Goal: Task Accomplishment & Management: Use online tool/utility

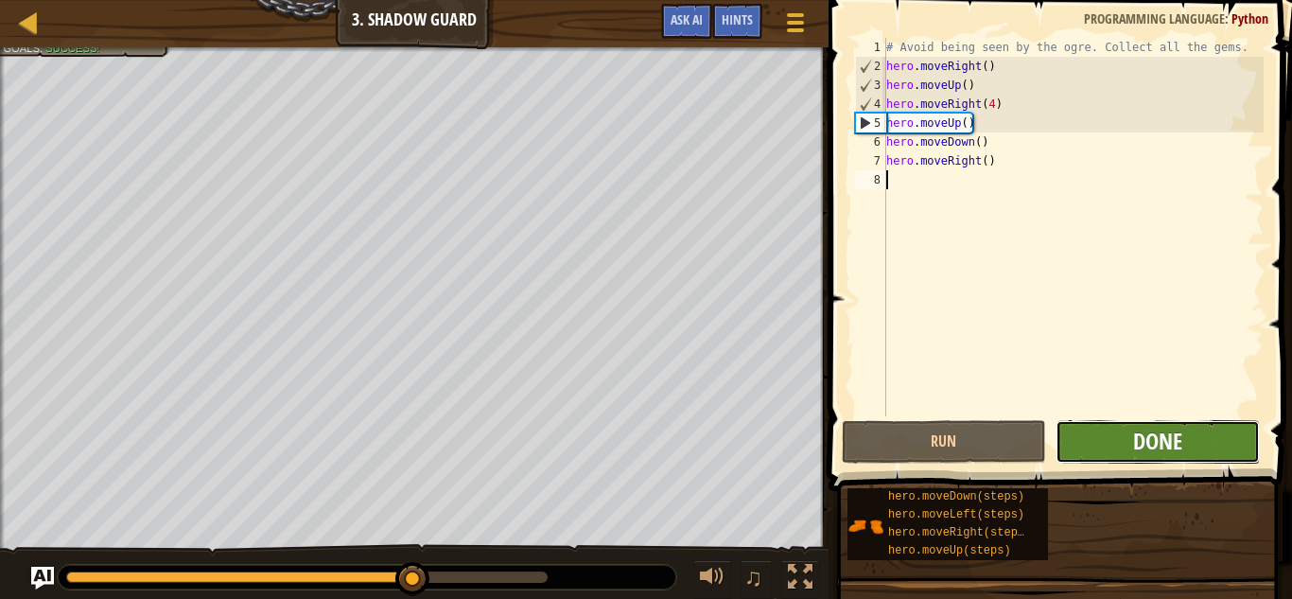
click at [1176, 435] on span "Done" at bounding box center [1157, 441] width 49 height 30
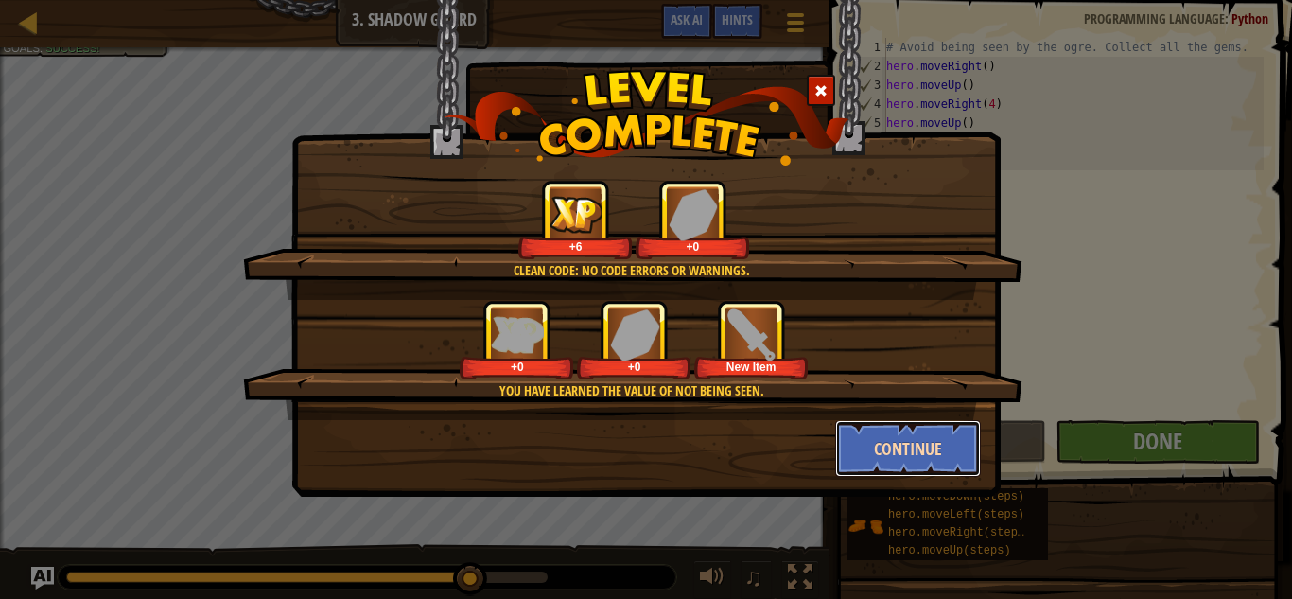
click at [951, 441] on button "Continue" at bounding box center [908, 448] width 147 height 57
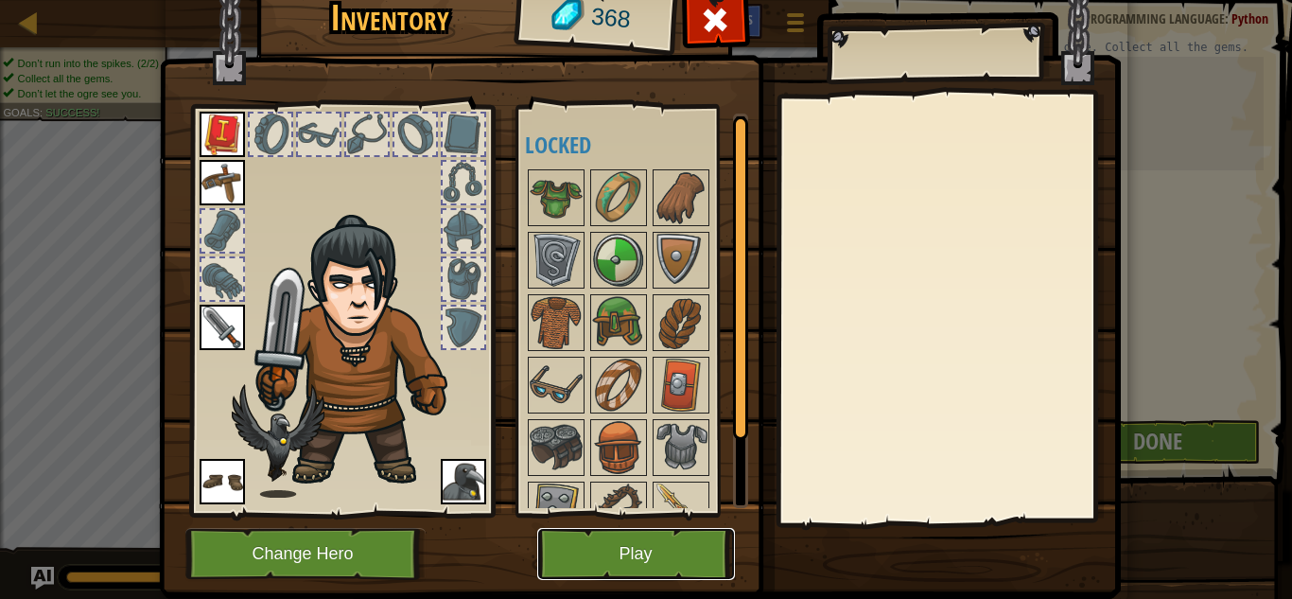
click at [717, 558] on button "Play" at bounding box center [636, 554] width 198 height 52
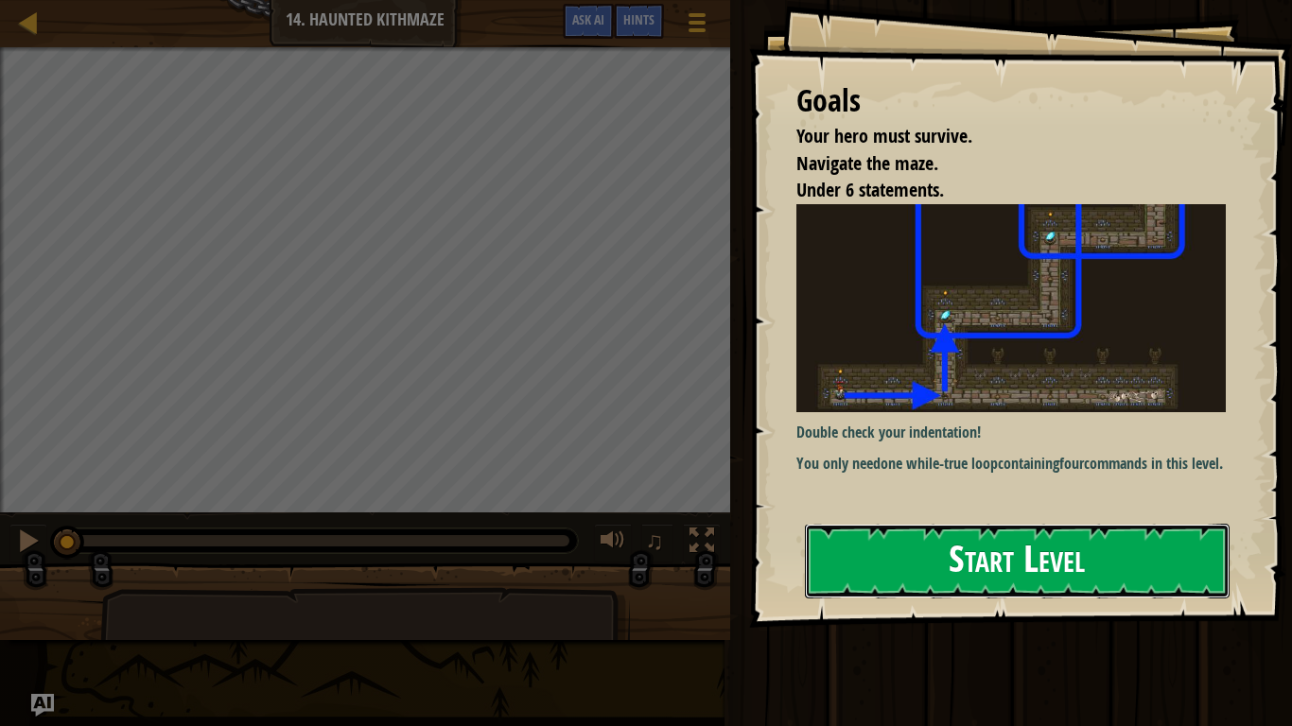
click at [1194, 564] on button "Start Level" at bounding box center [1017, 561] width 425 height 75
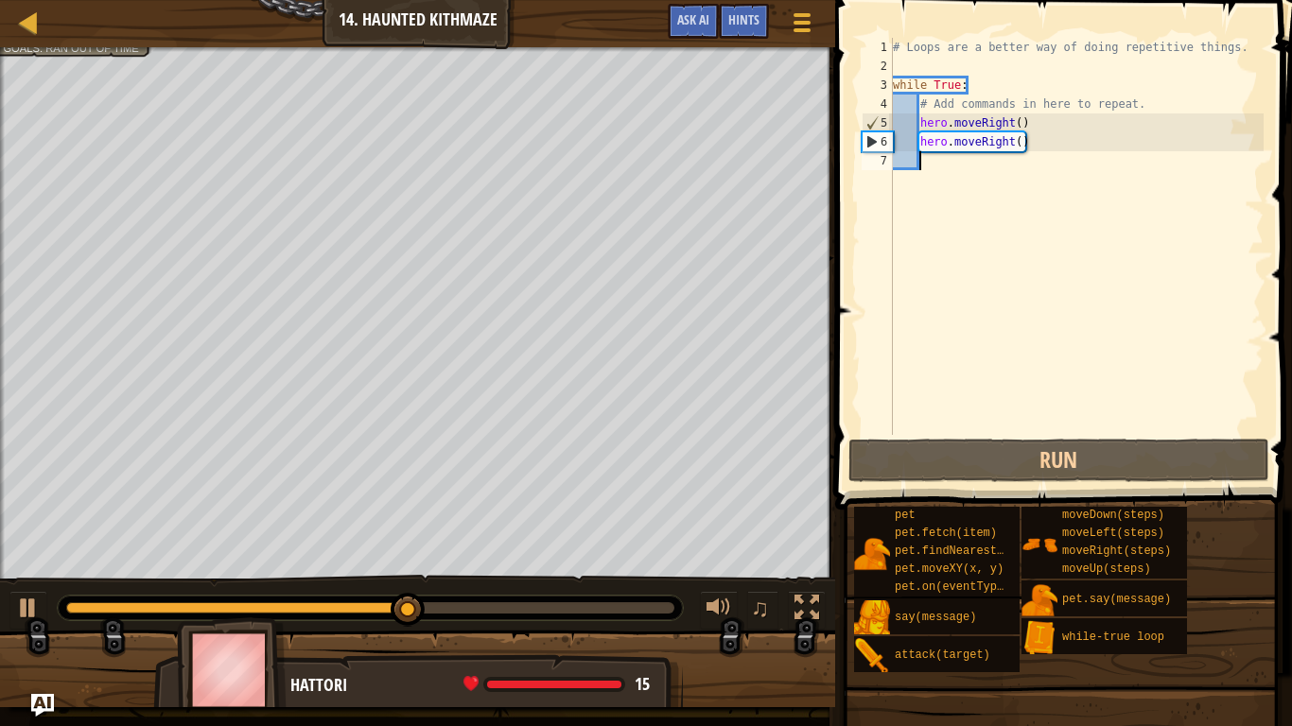
click at [900, 104] on div "# Loops are a better way of doing repetitive things. while True : # Add command…" at bounding box center [1076, 255] width 374 height 435
click at [907, 126] on div "# Loops are a better way of doing repetitive things. while True : # Add command…" at bounding box center [1076, 255] width 374 height 435
type textarea "hero.moveRight()"
click at [907, 126] on div "# Loops are a better way of doing repetitive things. while True : # Add command…" at bounding box center [1076, 255] width 374 height 435
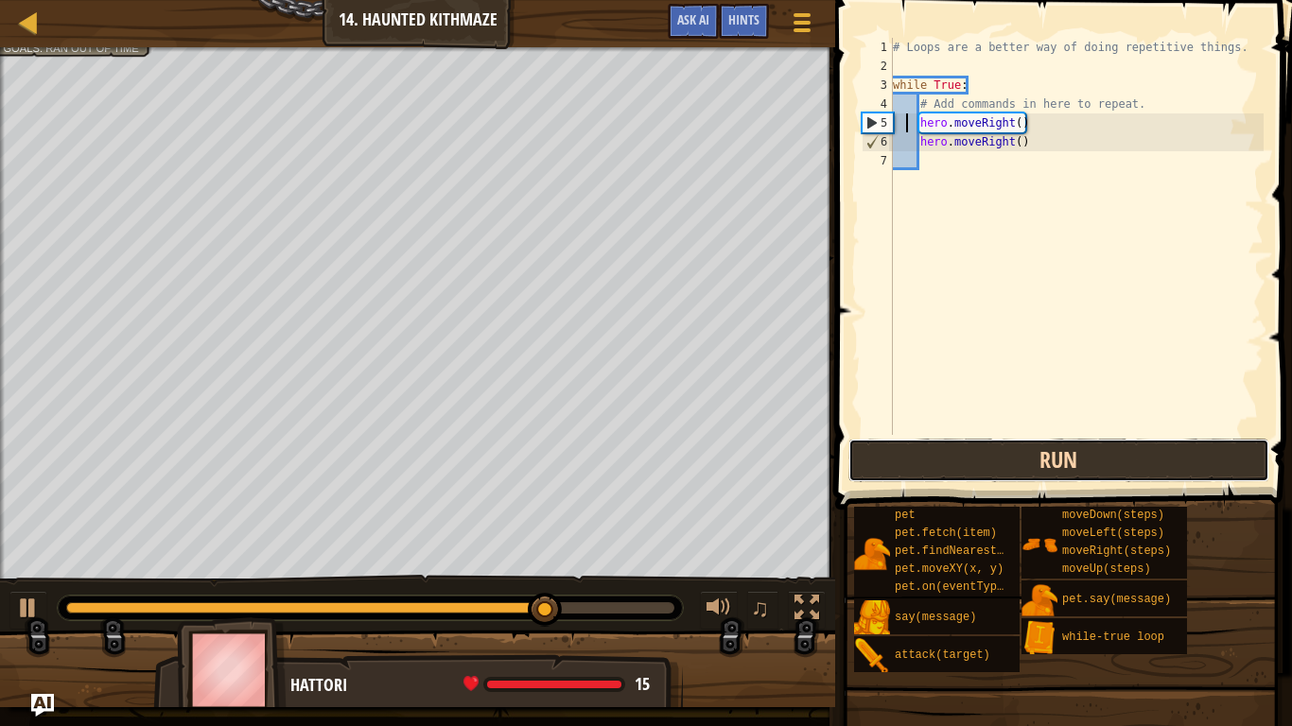
click at [922, 468] on button "Run" at bounding box center [1058, 460] width 421 height 43
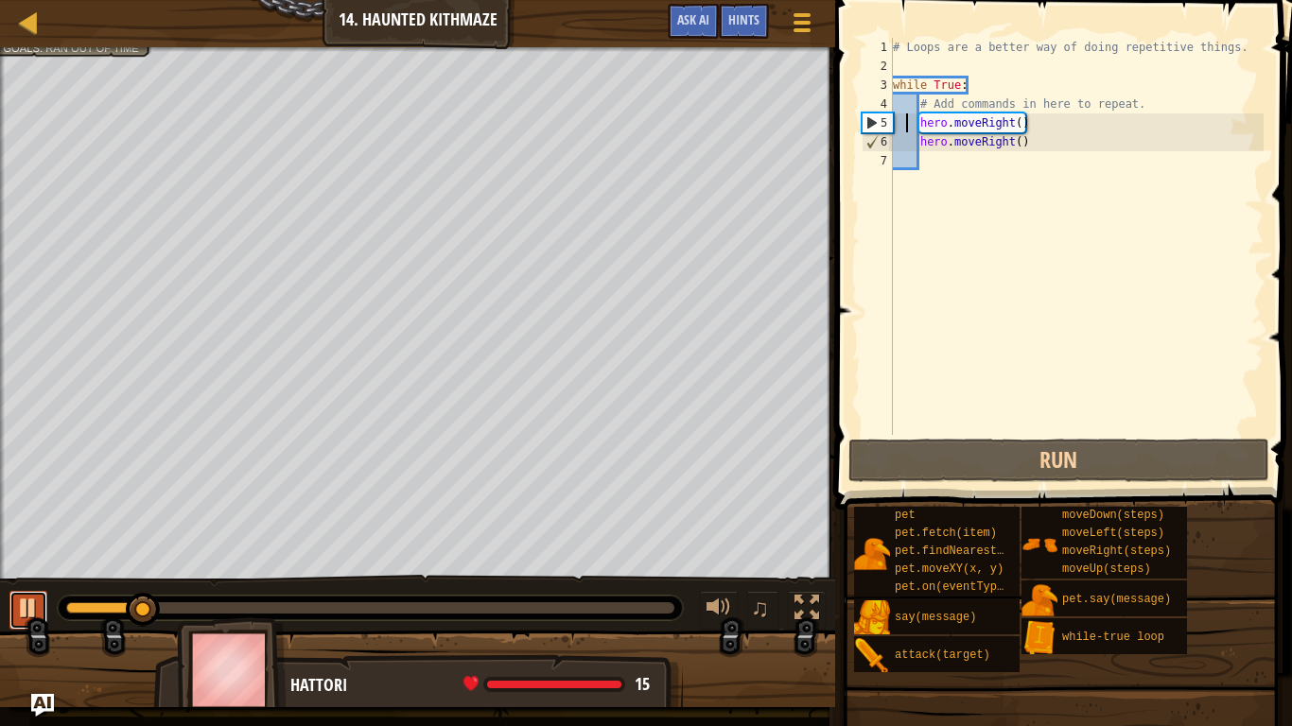
click at [25, 598] on div at bounding box center [28, 608] width 25 height 25
drag, startPoint x: 156, startPoint y: 611, endPoint x: 124, endPoint y: 579, distance: 45.5
click at [124, 579] on div "♫" at bounding box center [417, 603] width 835 height 57
click at [129, 581] on div "♫" at bounding box center [417, 603] width 835 height 57
click at [1025, 153] on div "# Loops are a better way of doing repetitive things. while True : # Add command…" at bounding box center [1076, 255] width 374 height 435
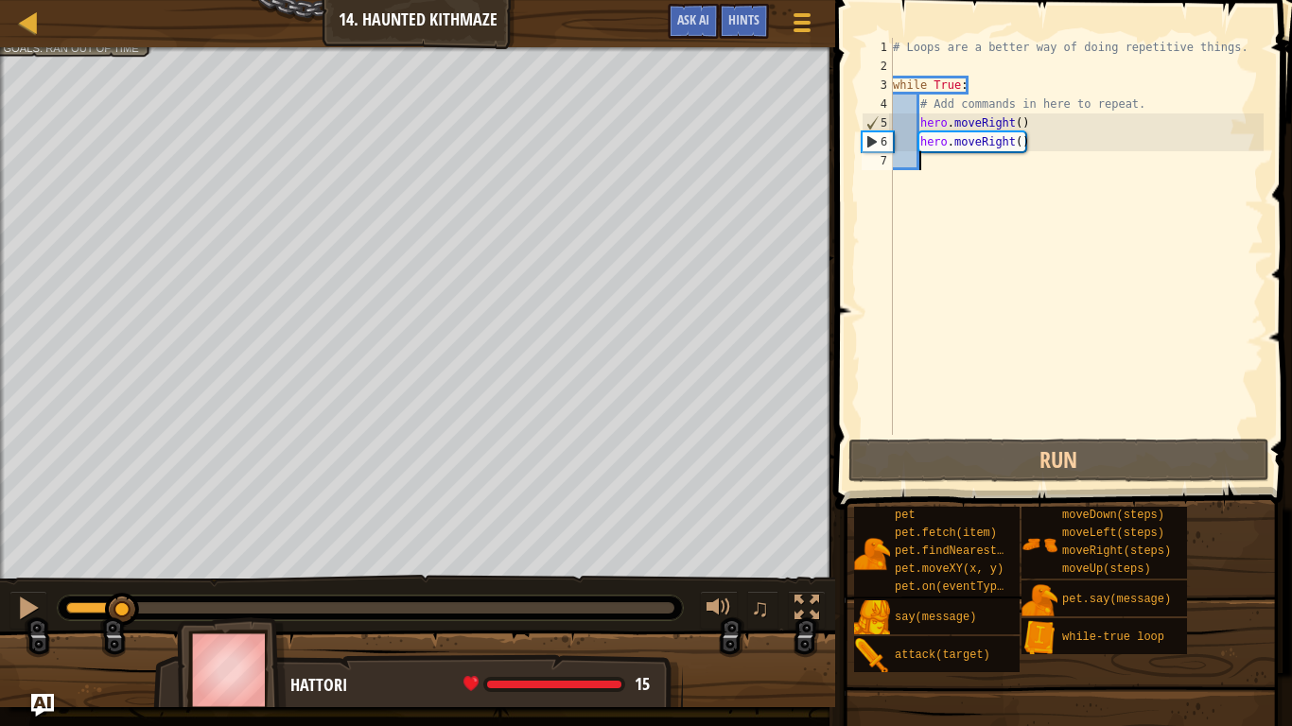
click at [1027, 139] on div "# Loops are a better way of doing repetitive things. while True : # Add command…" at bounding box center [1076, 255] width 374 height 435
type textarea "hero.moveRight()"
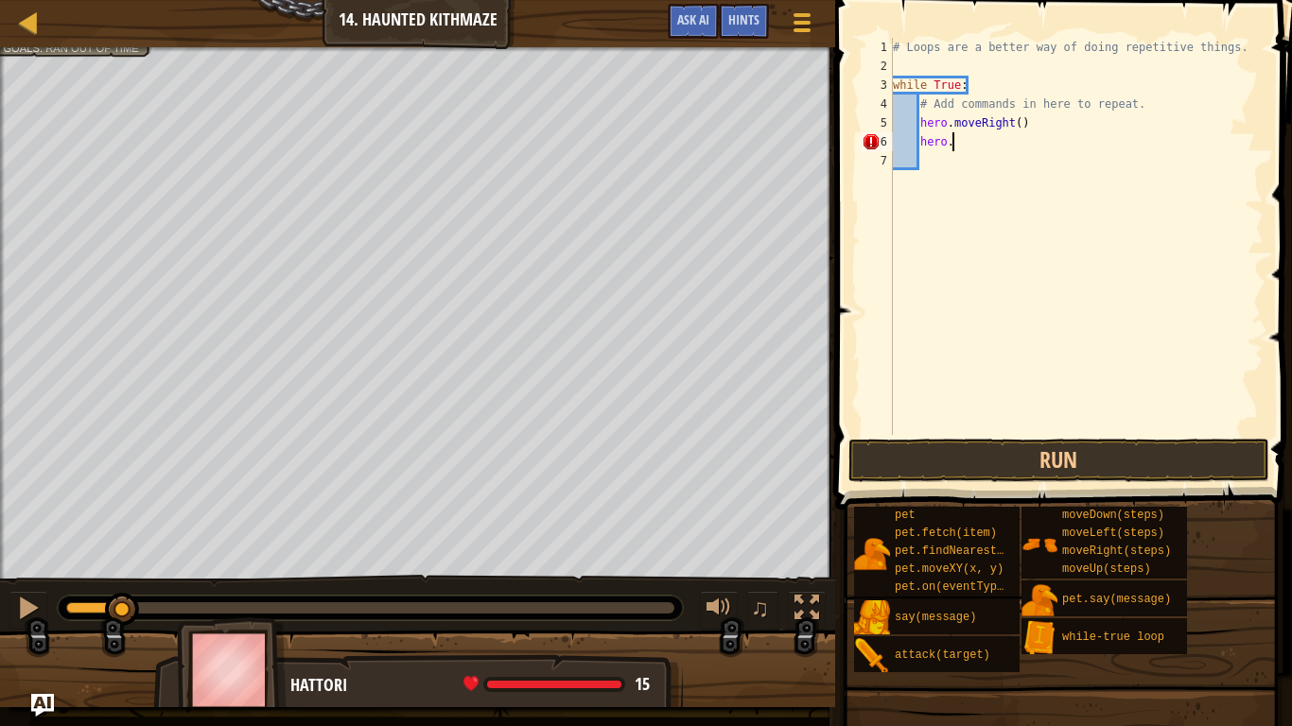
type textarea "hero"
type textarea "hero.moveRight(2)"
type textarea "m"
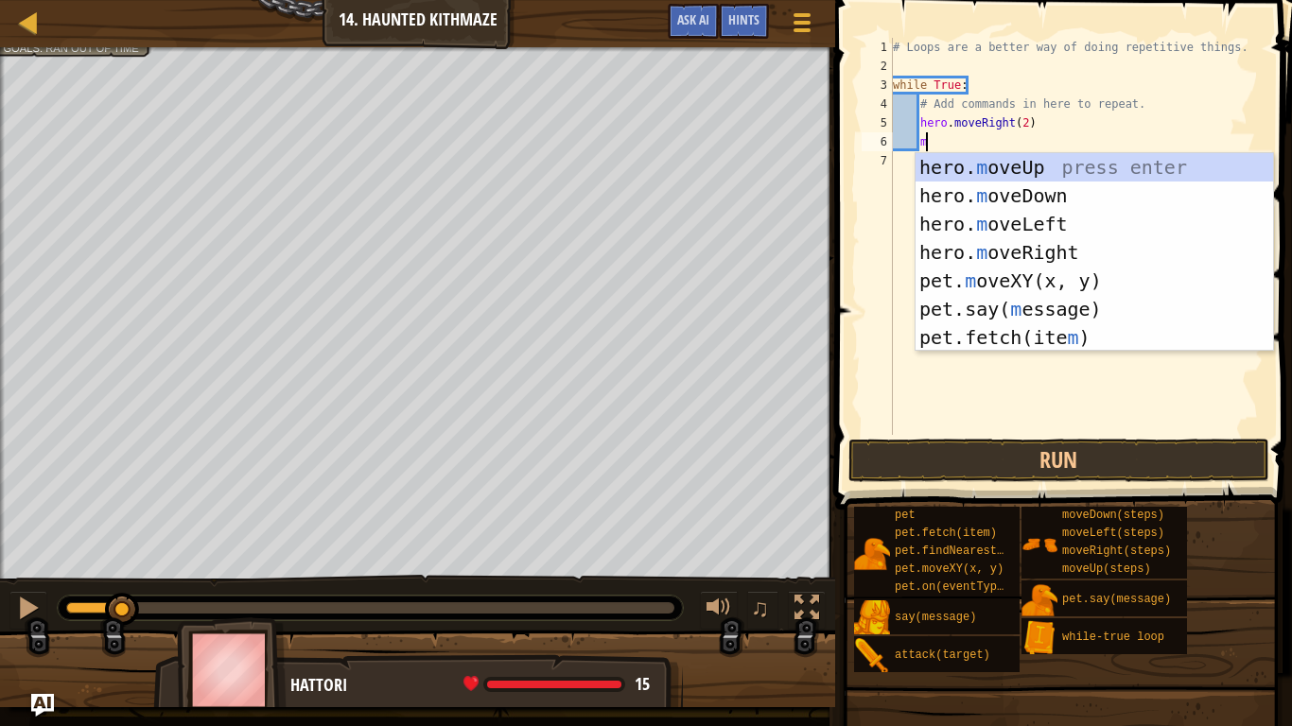
scroll to position [9, 3]
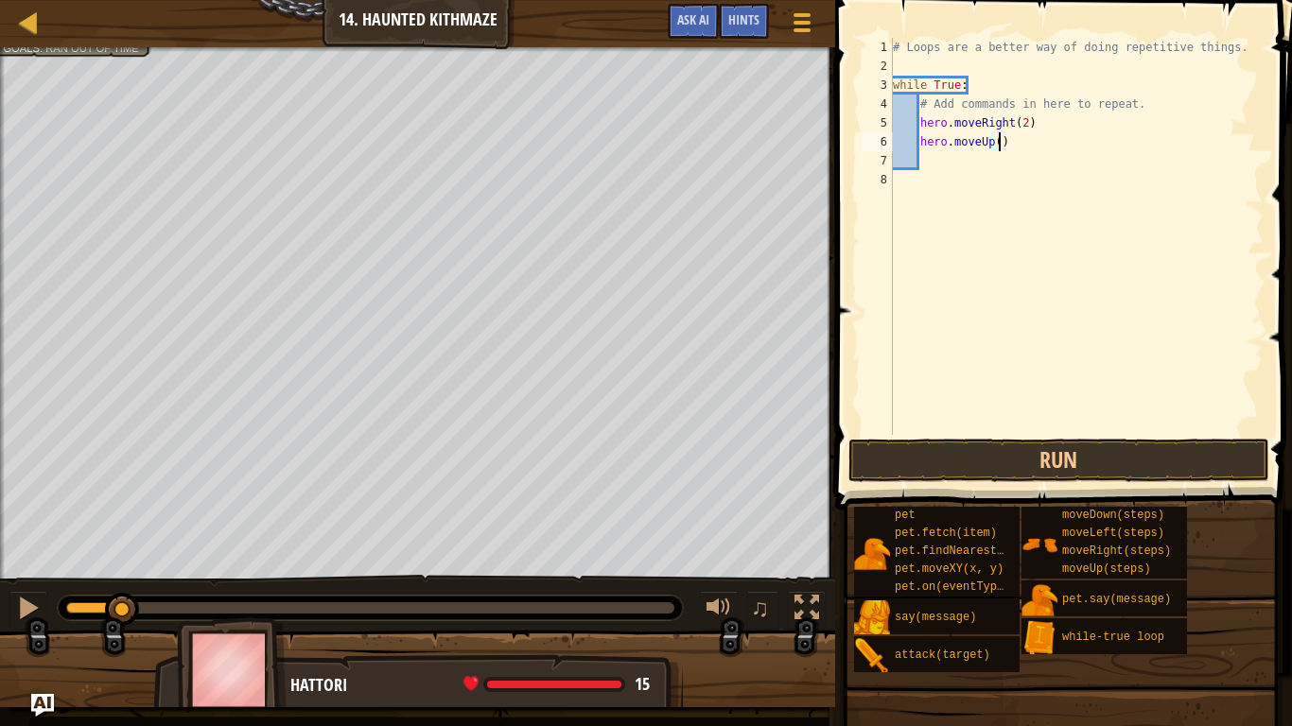
type textarea "hero.moveUp(2)"
type textarea "r"
click at [1102, 443] on button "Run" at bounding box center [1058, 460] width 421 height 43
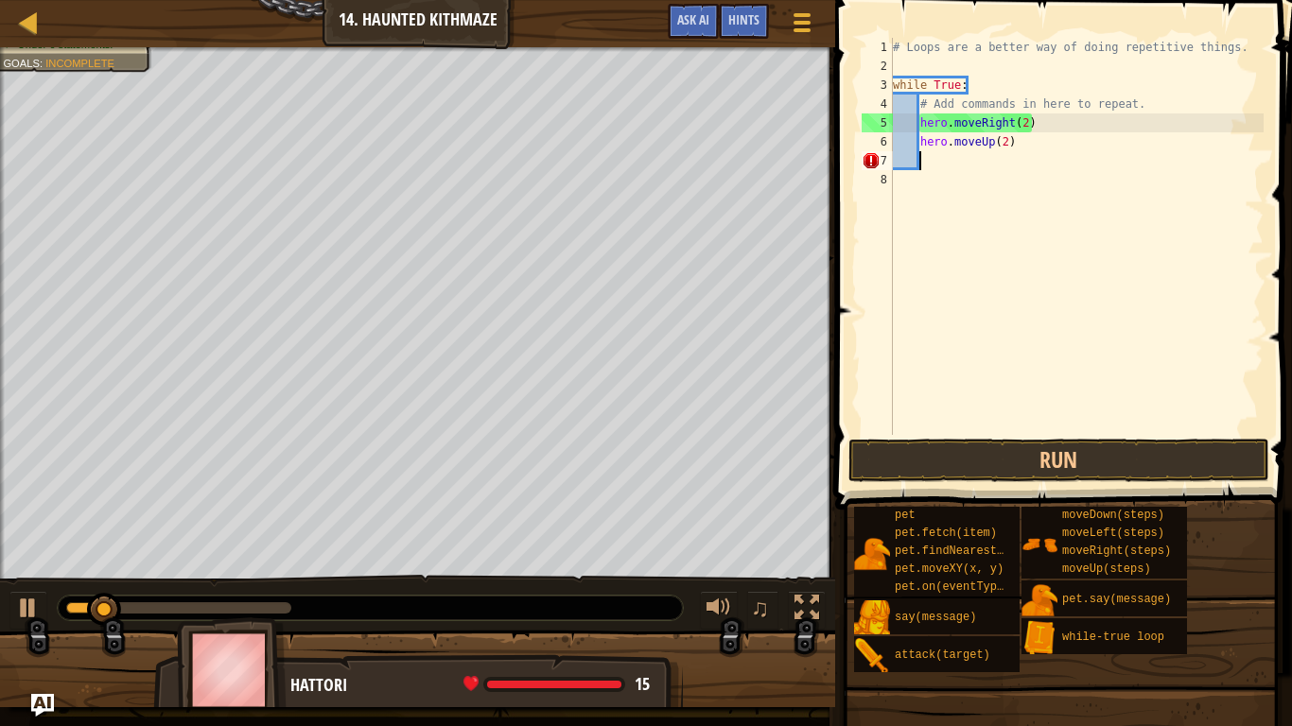
scroll to position [9, 3]
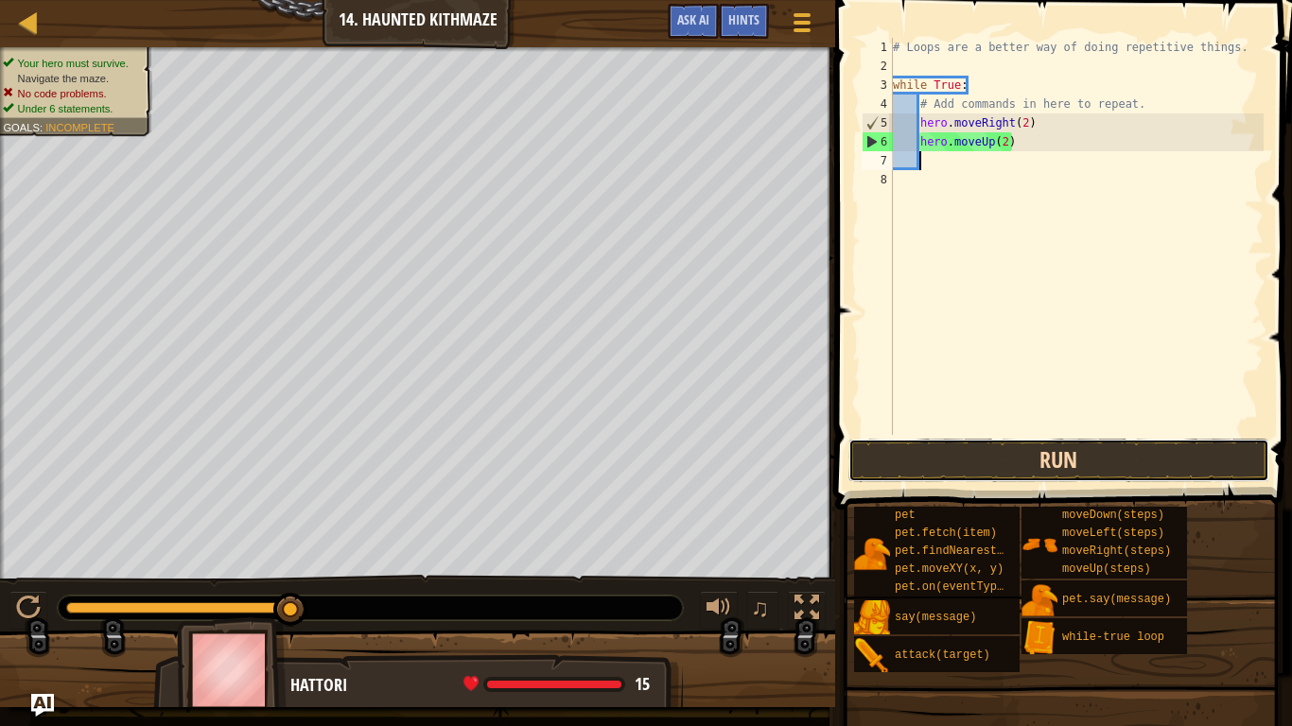
click at [1086, 459] on button "Run" at bounding box center [1058, 460] width 421 height 43
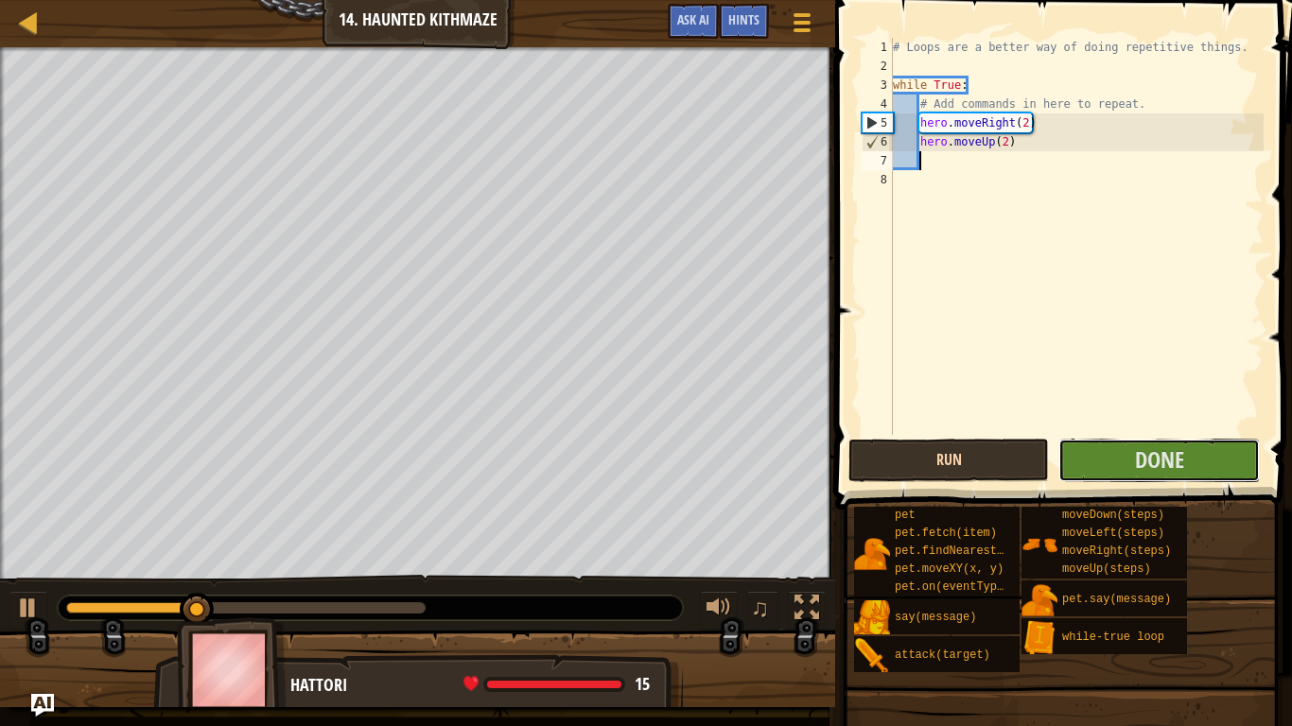
click at [1086, 459] on button "Done" at bounding box center [1158, 460] width 200 height 43
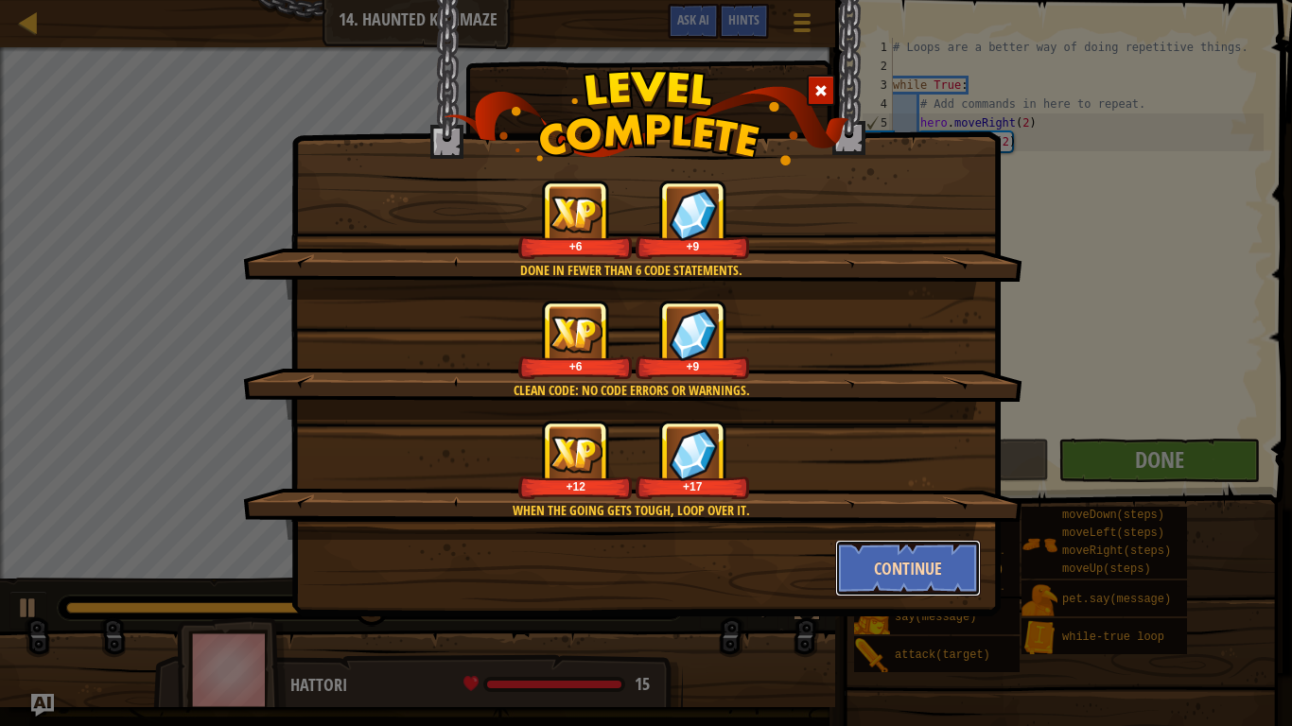
click at [850, 553] on button "Continue" at bounding box center [908, 568] width 147 height 57
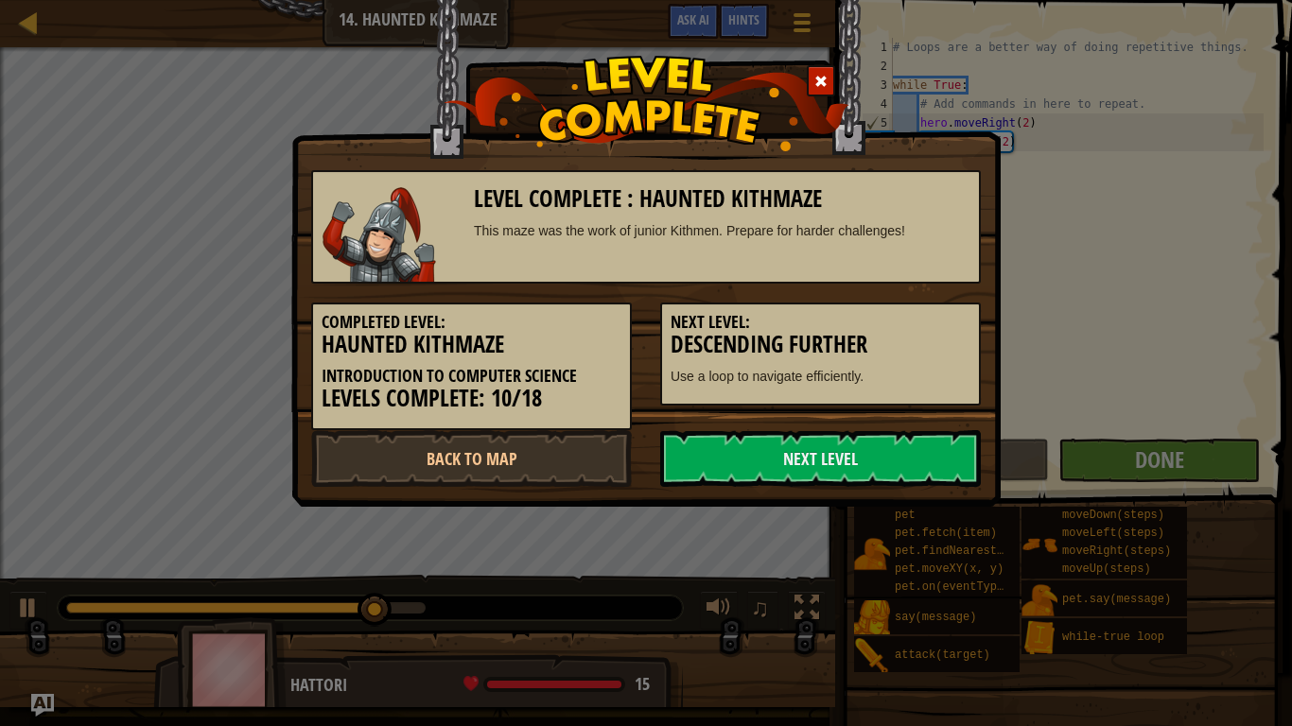
click at [930, 570] on div "Level Complete : Haunted Kithmaze This maze was the work of junior Kithmen. Pre…" at bounding box center [646, 363] width 1292 height 726
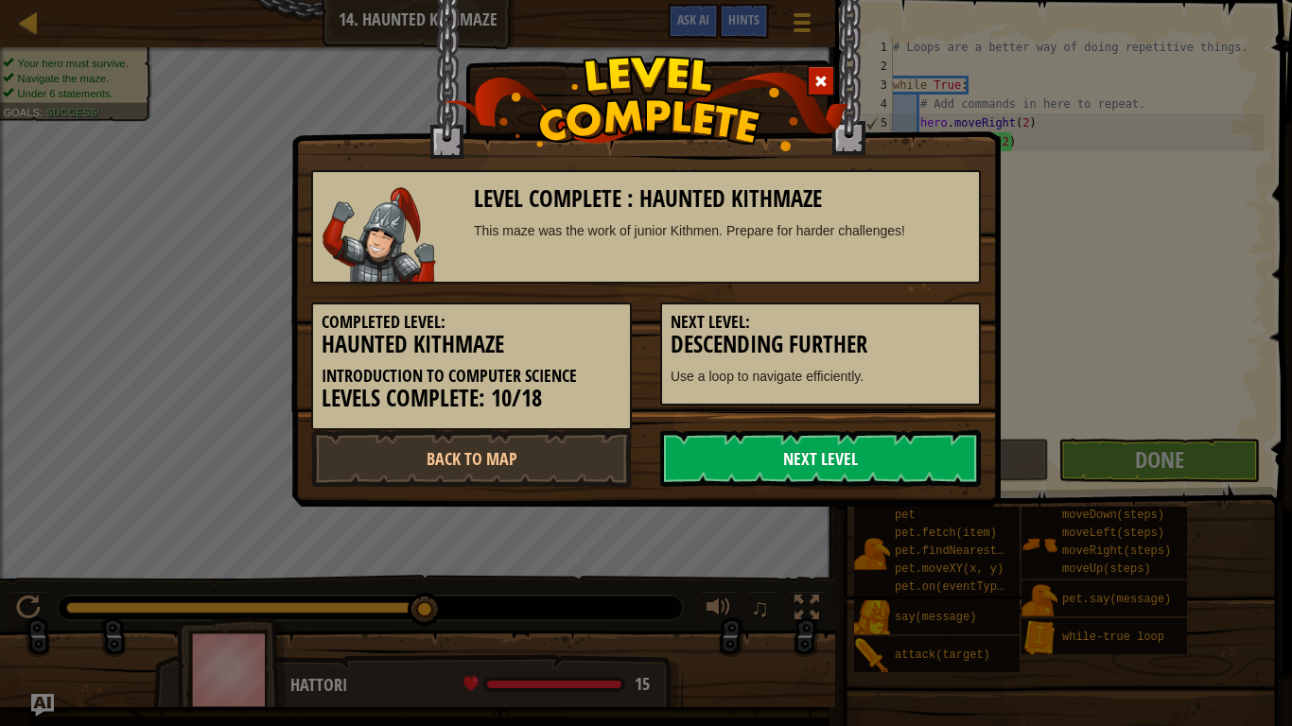
click at [871, 443] on link "Next Level" at bounding box center [820, 458] width 321 height 57
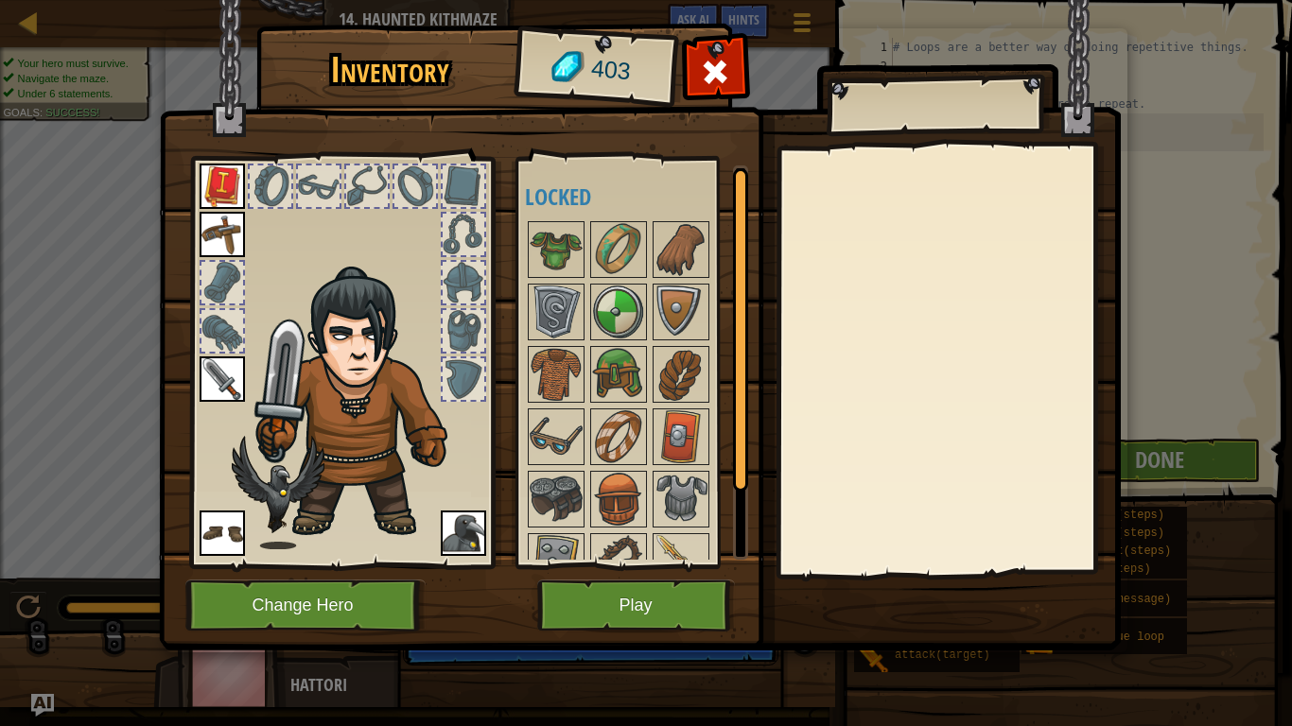
click at [614, 565] on div "Available Equip Equip Equip Equip Equip (double-click to equip) Locked" at bounding box center [632, 362] width 232 height 411
click at [642, 598] on button "Play" at bounding box center [636, 606] width 198 height 52
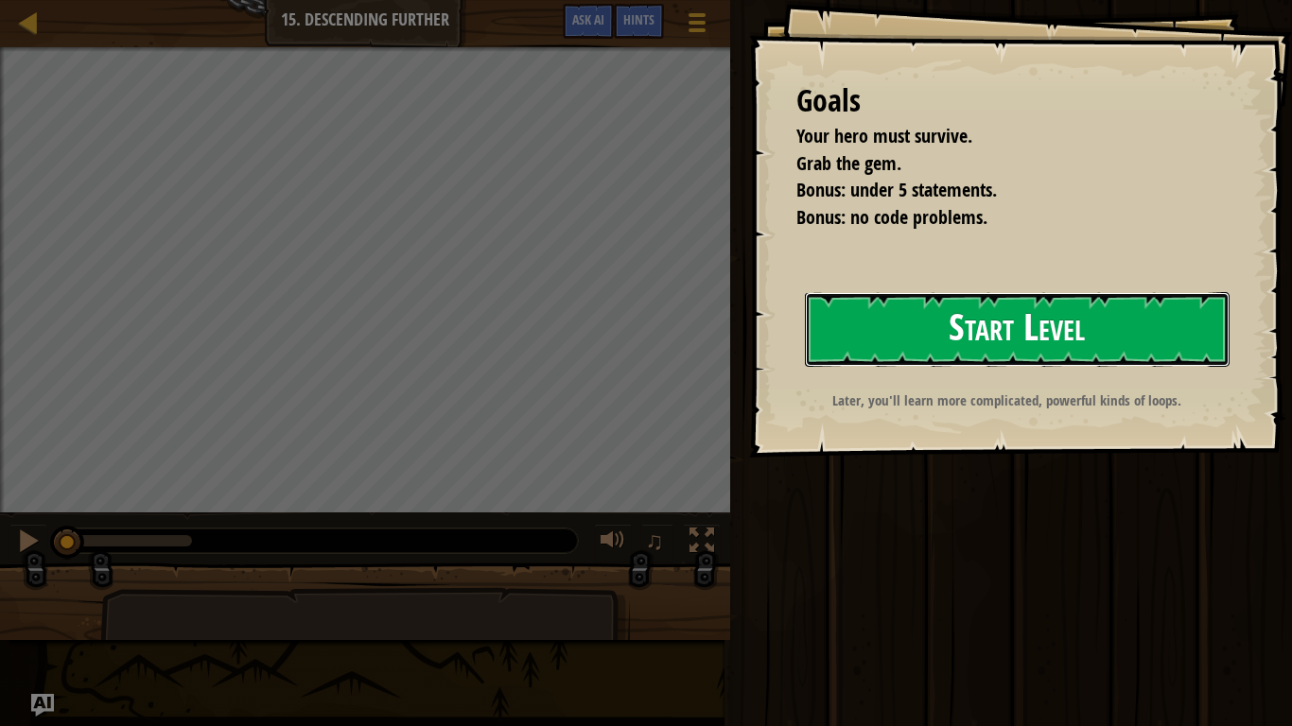
click at [1151, 325] on button "Start Level" at bounding box center [1017, 329] width 425 height 75
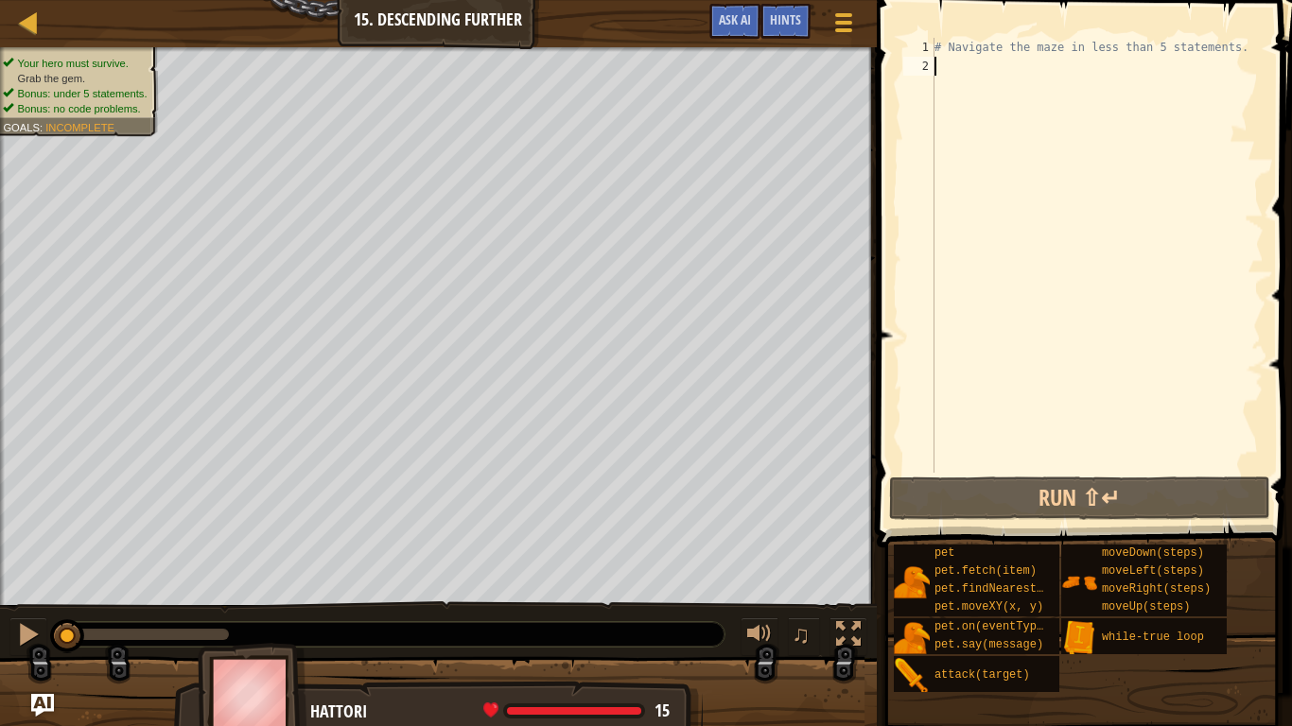
type textarea "."
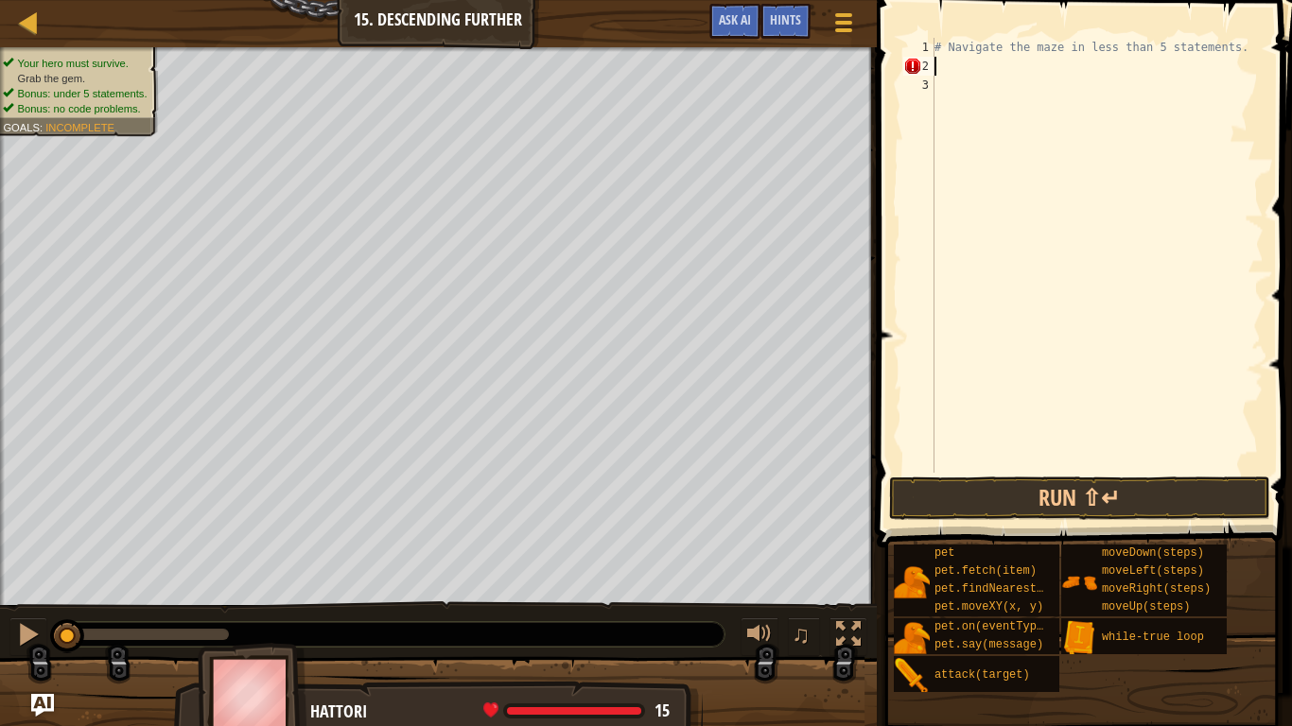
type textarea "/"
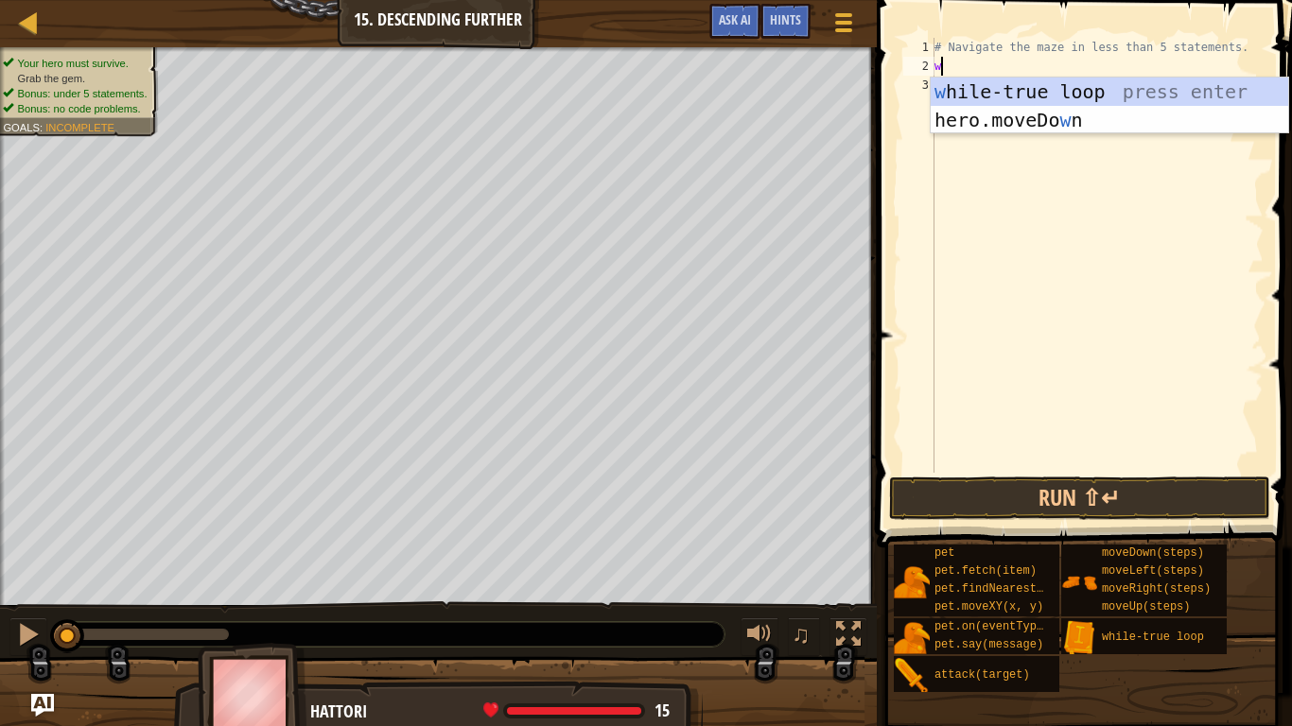
type textarea "wh"
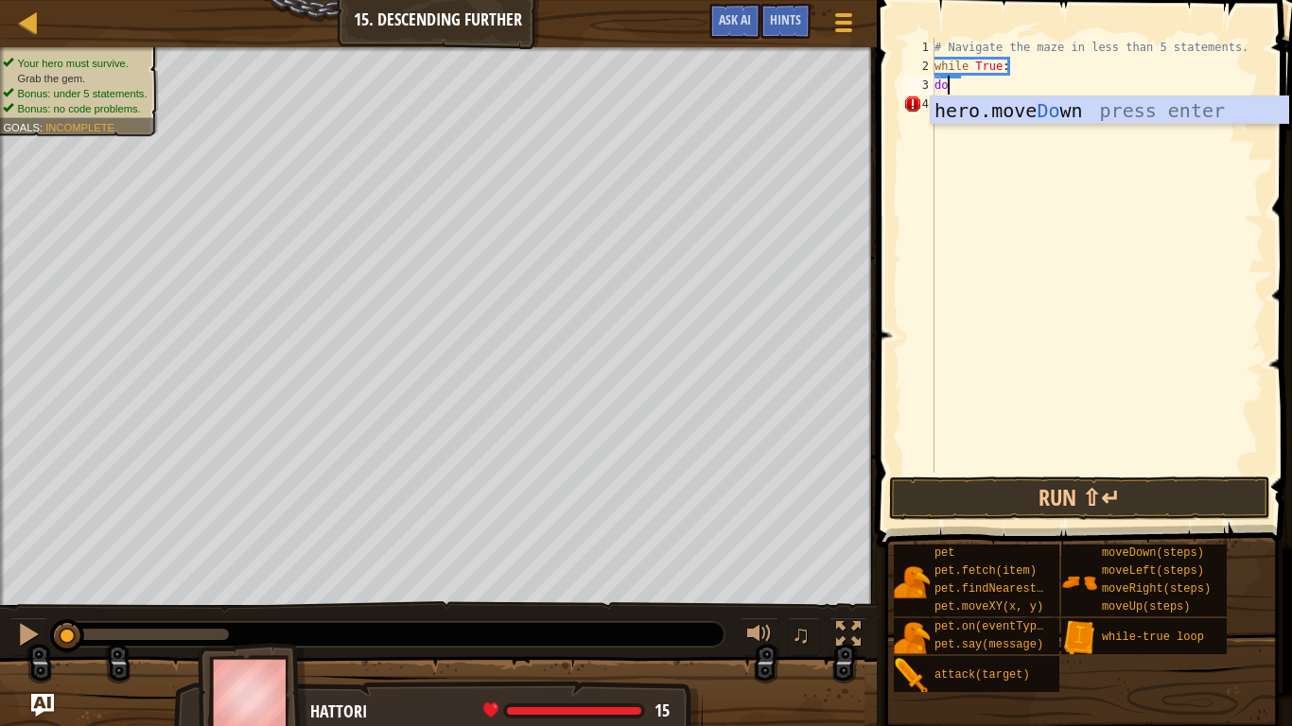
scroll to position [9, 1]
type textarea "d"
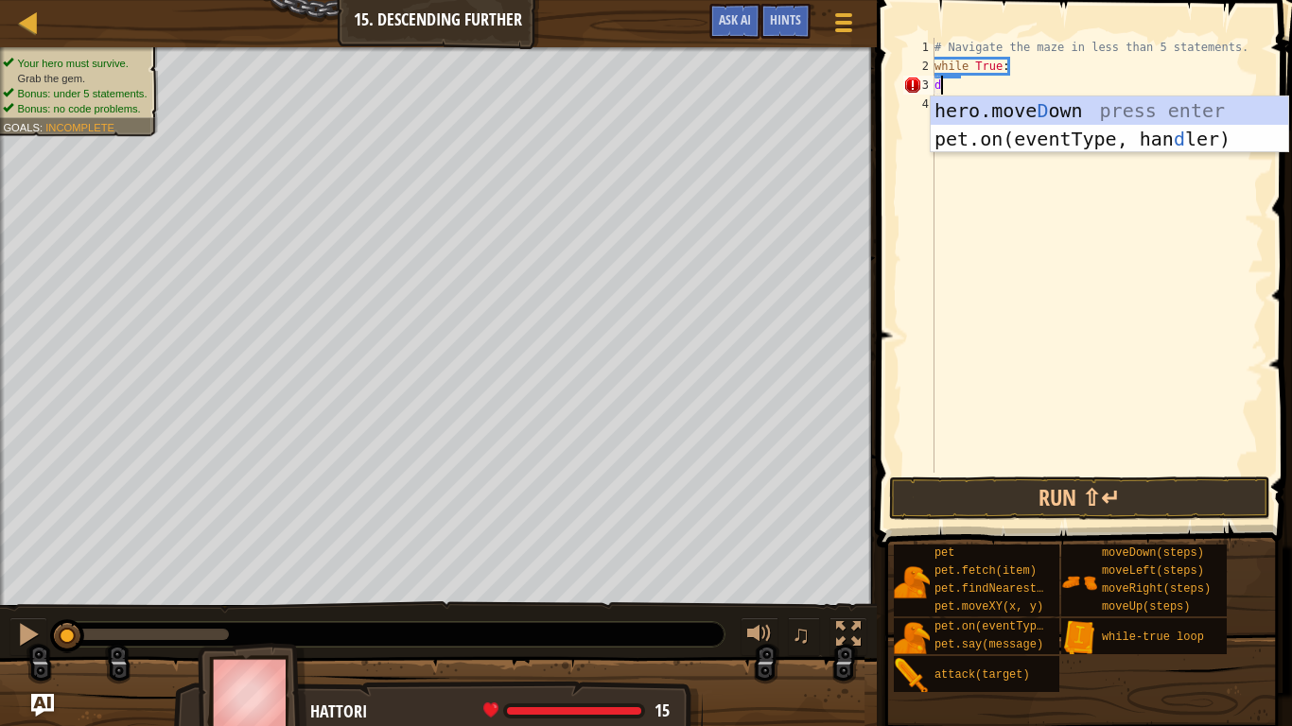
scroll to position [9, 0]
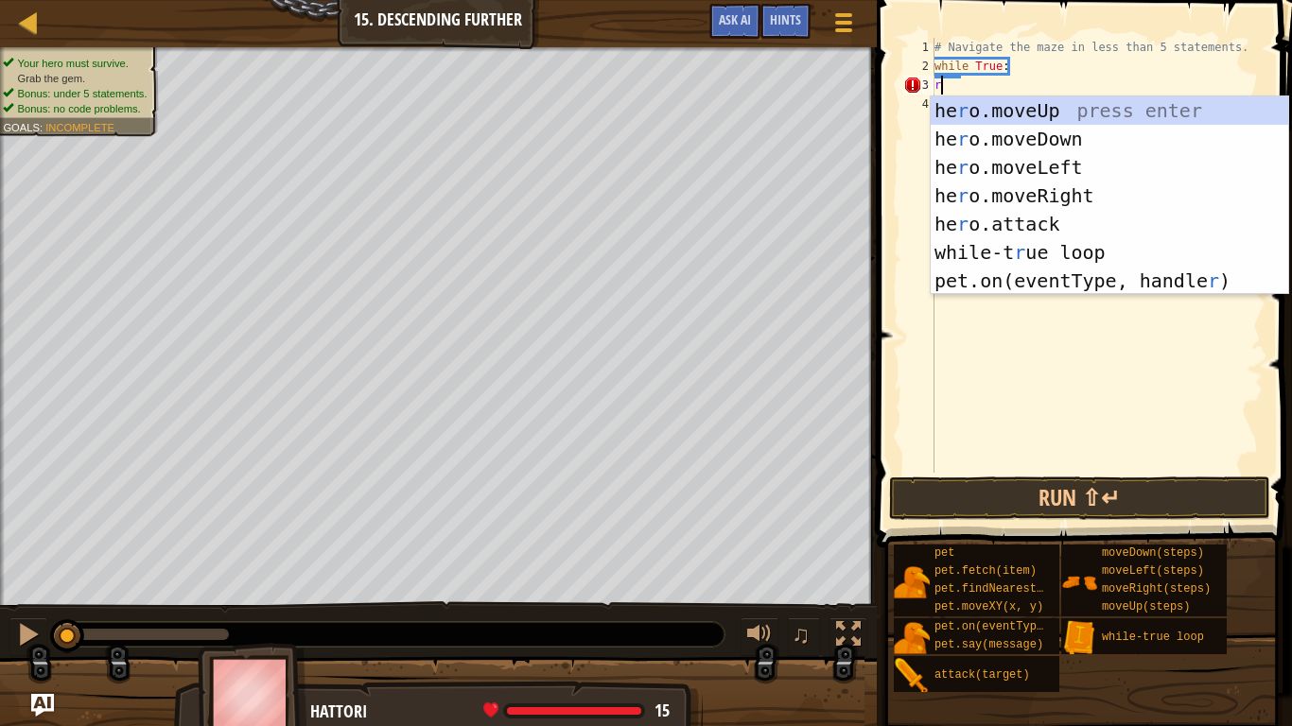
type textarea "ri"
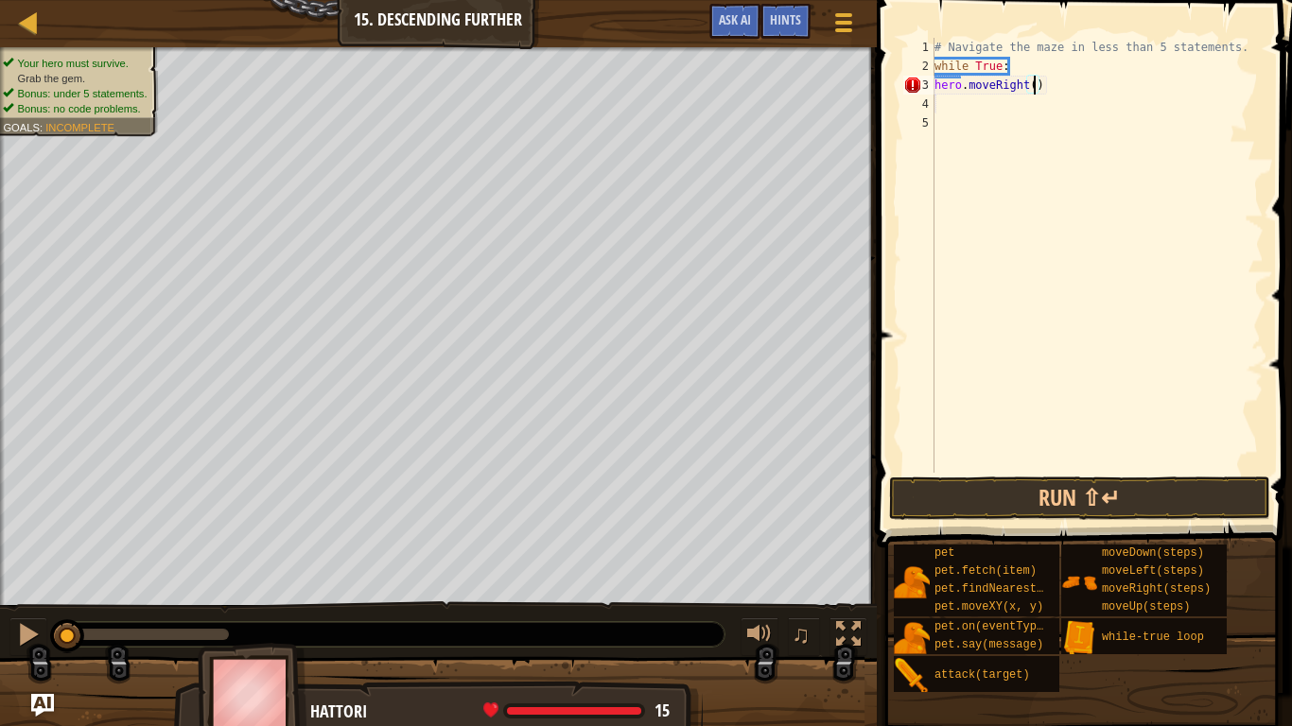
type textarea "hero.moveRight(2)"
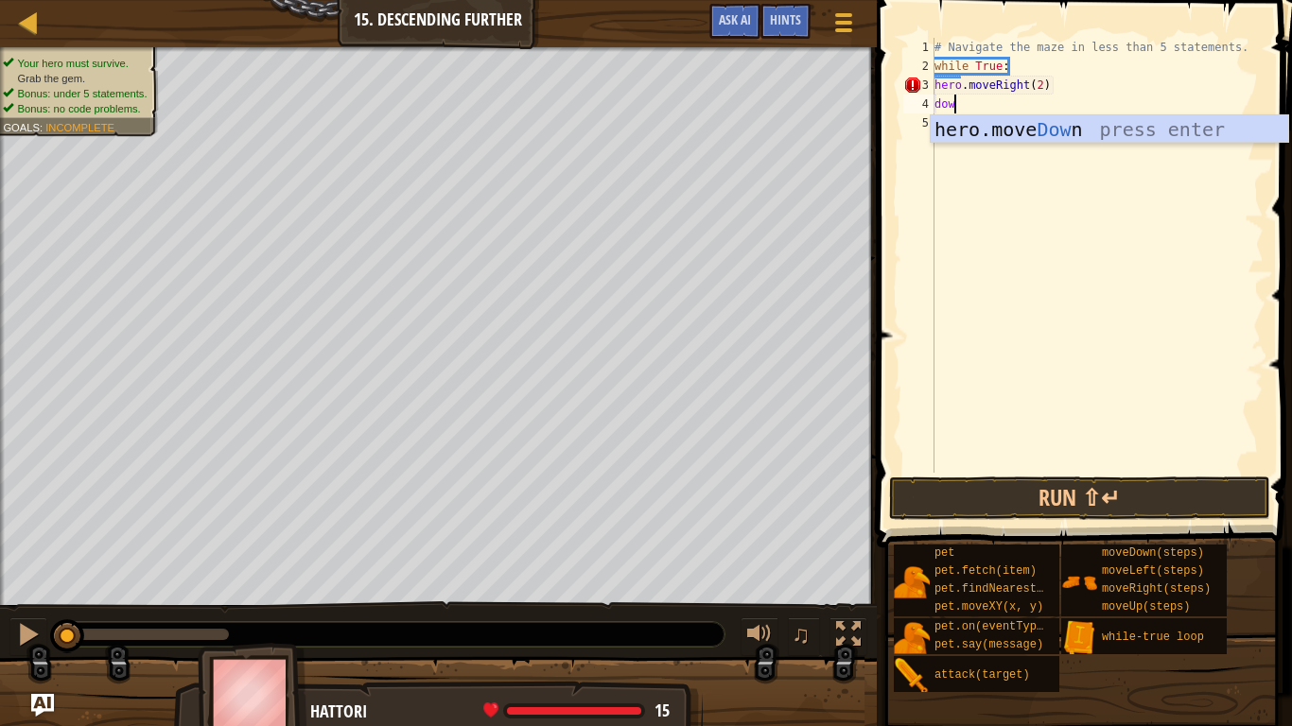
scroll to position [9, 2]
click at [945, 77] on div "# Navigate the maze in less than 5 statements. while True : hero . moveRight ( …" at bounding box center [1096, 274] width 333 height 473
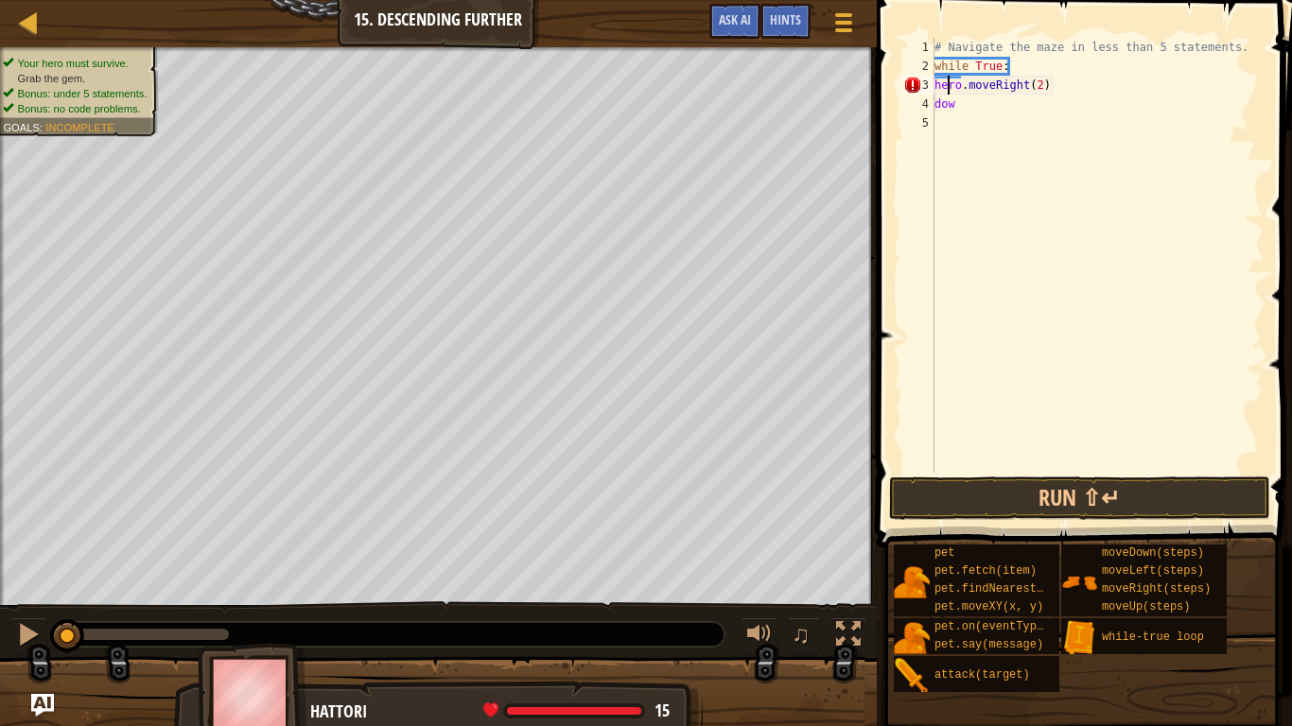
click at [958, 103] on div "# Navigate the maze in less than 5 statements. while True : hero . moveRight ( …" at bounding box center [1096, 274] width 333 height 473
type textarea "d"
type textarea "g"
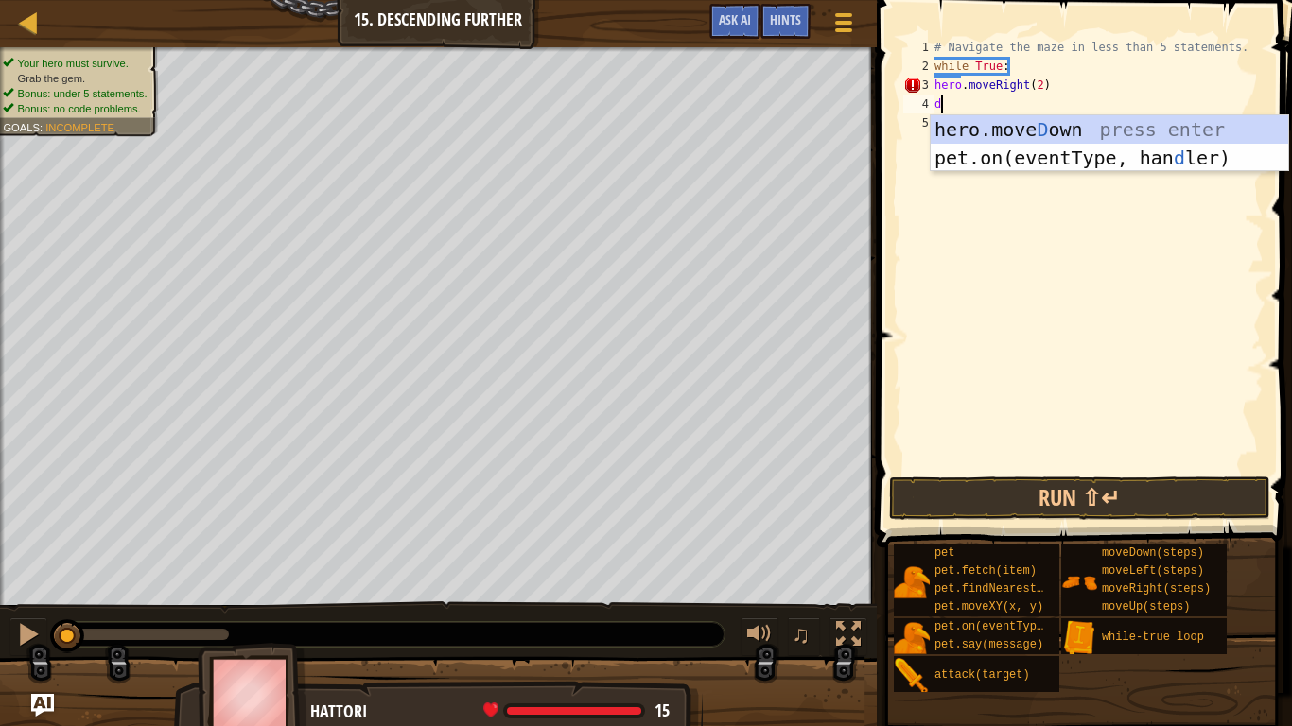
type textarea "do"
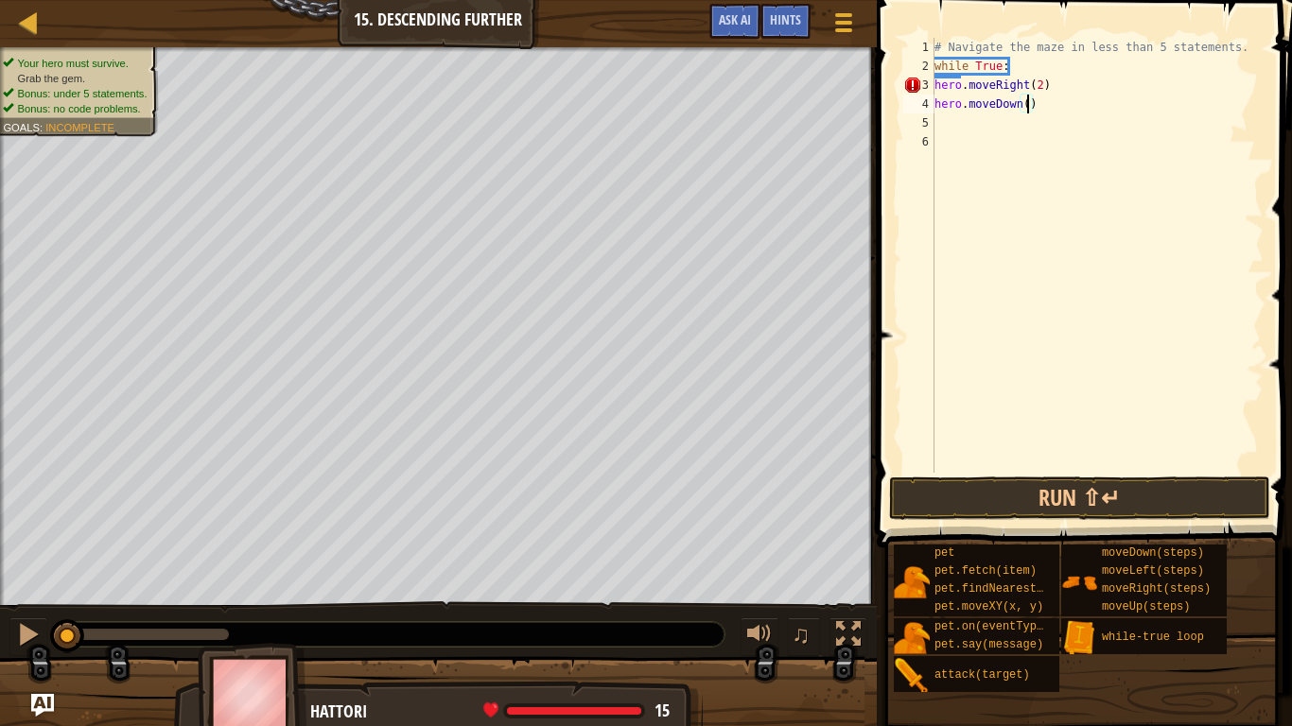
scroll to position [9, 14]
type textarea "while True:"
click at [1053, 495] on button "Run ⇧↵" at bounding box center [1079, 498] width 381 height 43
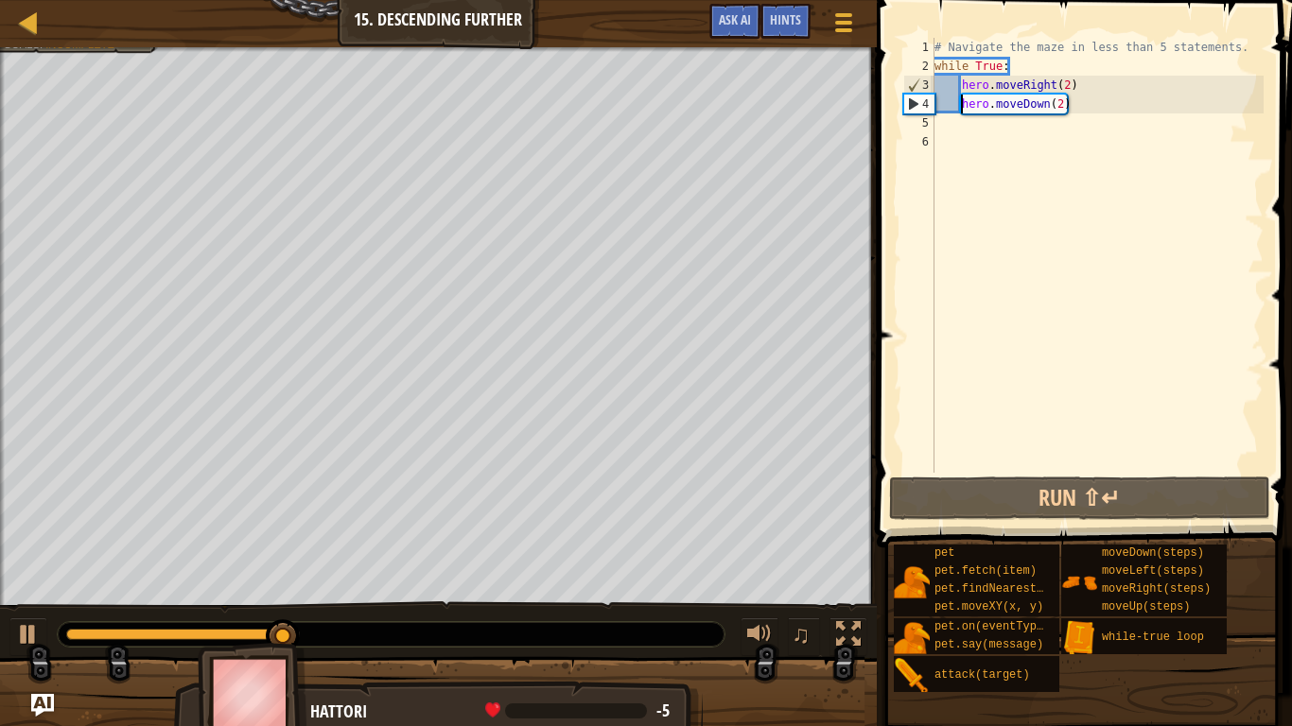
click at [1056, 109] on div "# Navigate the maze in less than 5 statements. while True : hero . moveRight ( …" at bounding box center [1096, 274] width 333 height 473
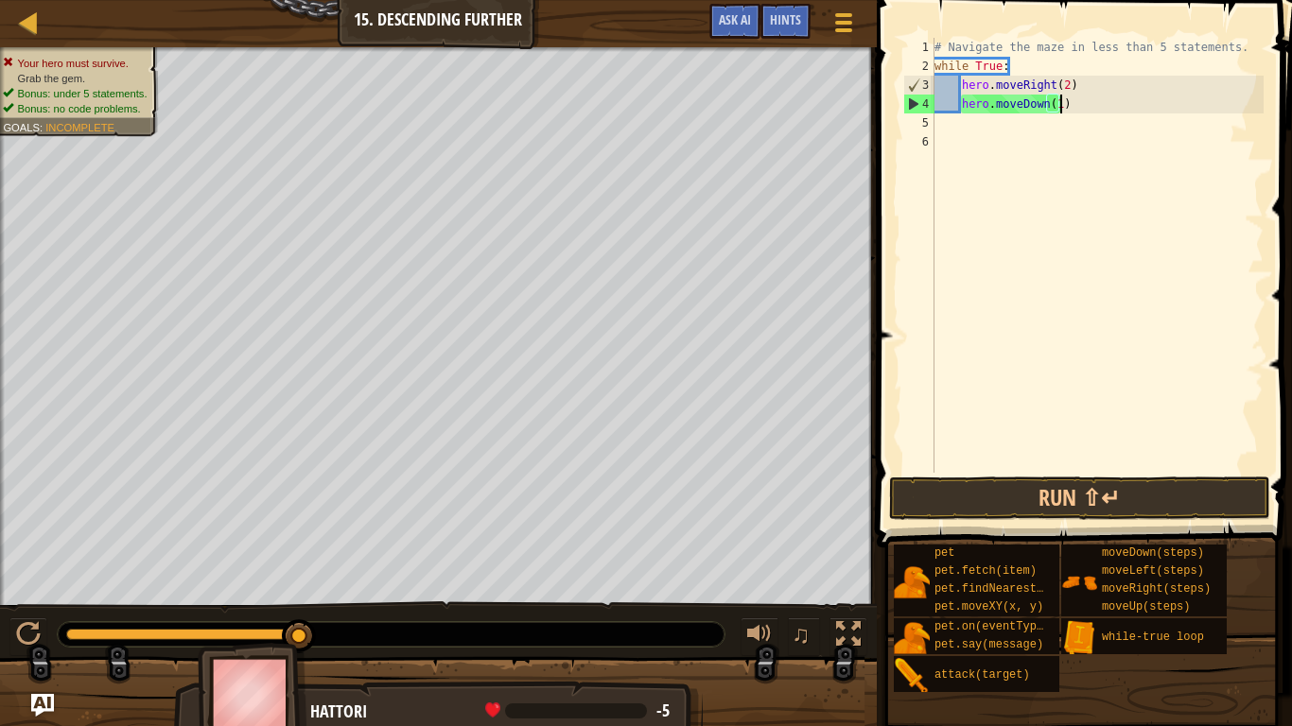
scroll to position [9, 18]
type textarea "hero.moveDown(1)"
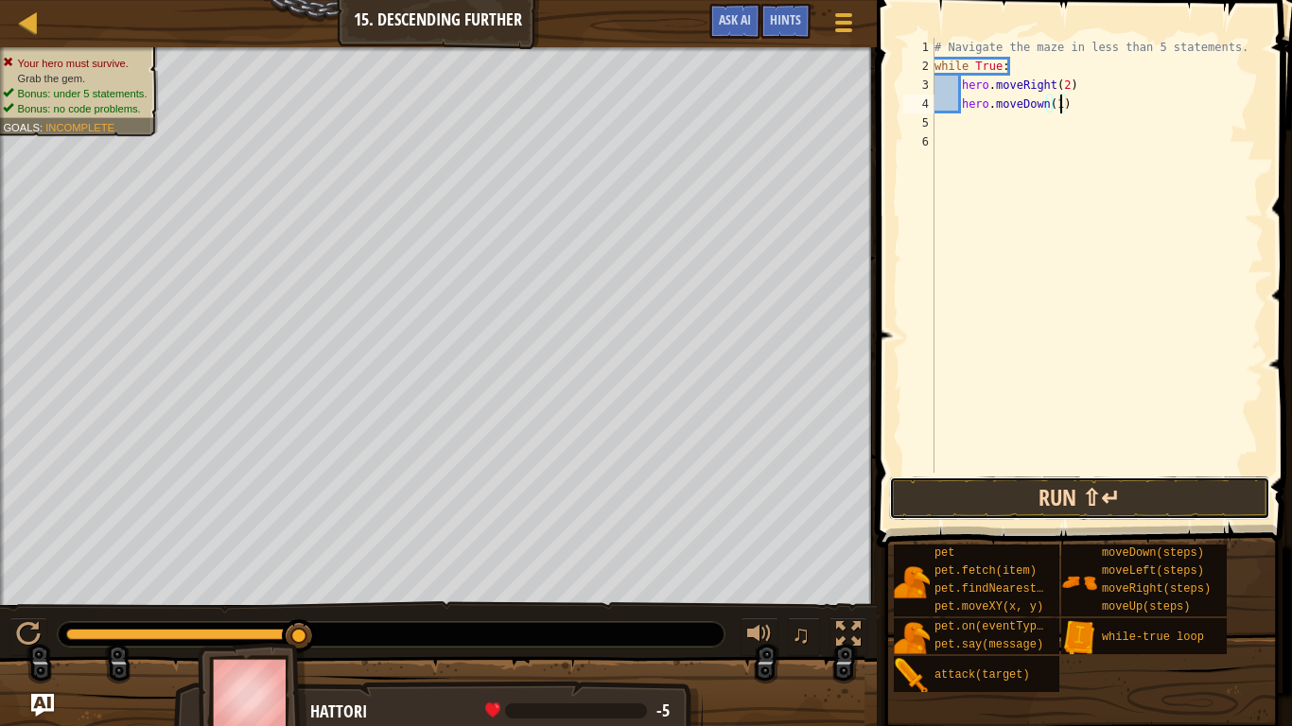
click at [1137, 505] on button "Run ⇧↵" at bounding box center [1079, 498] width 381 height 43
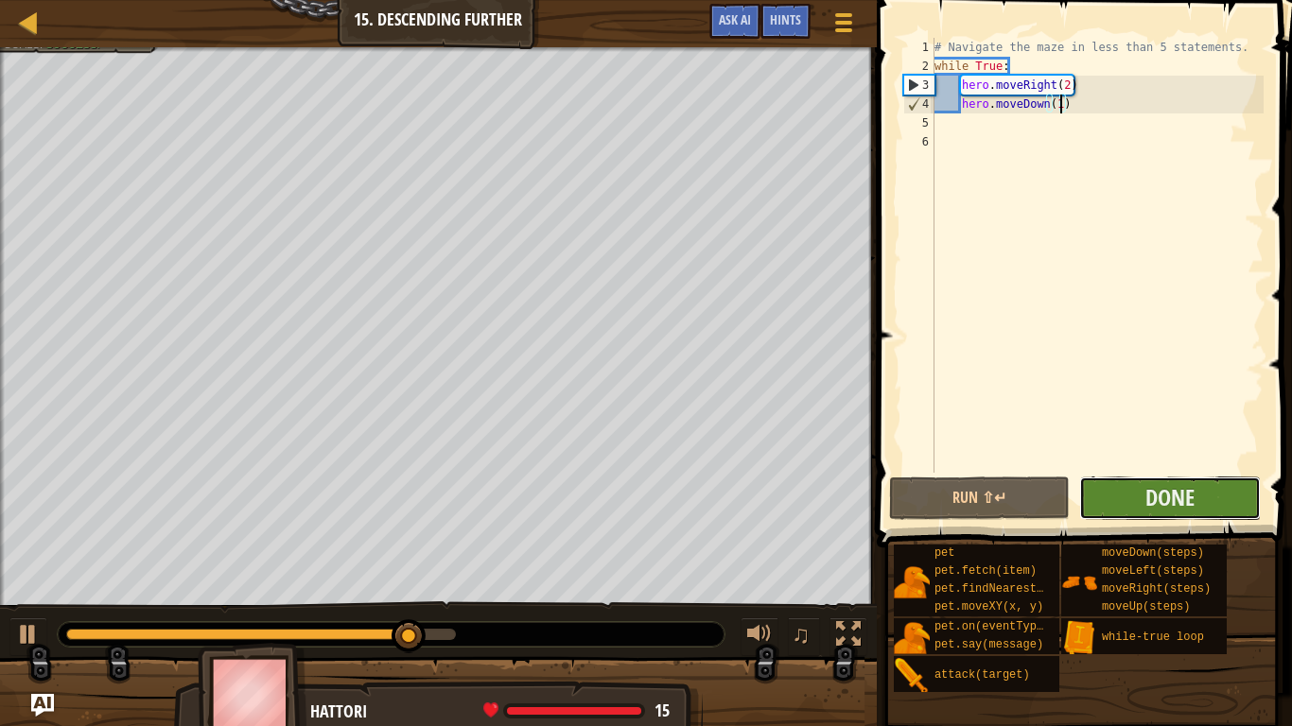
click at [1219, 490] on button "Done" at bounding box center [1169, 498] width 181 height 43
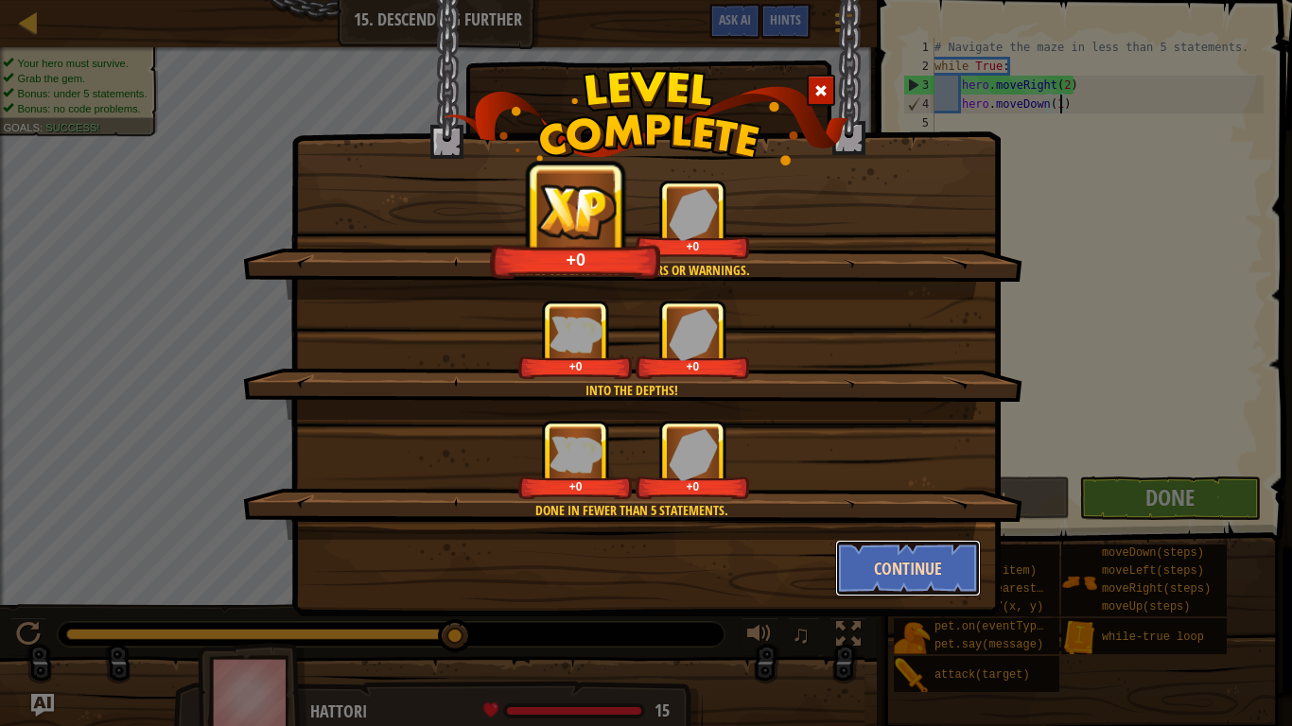
click at [938, 559] on button "Continue" at bounding box center [908, 568] width 147 height 57
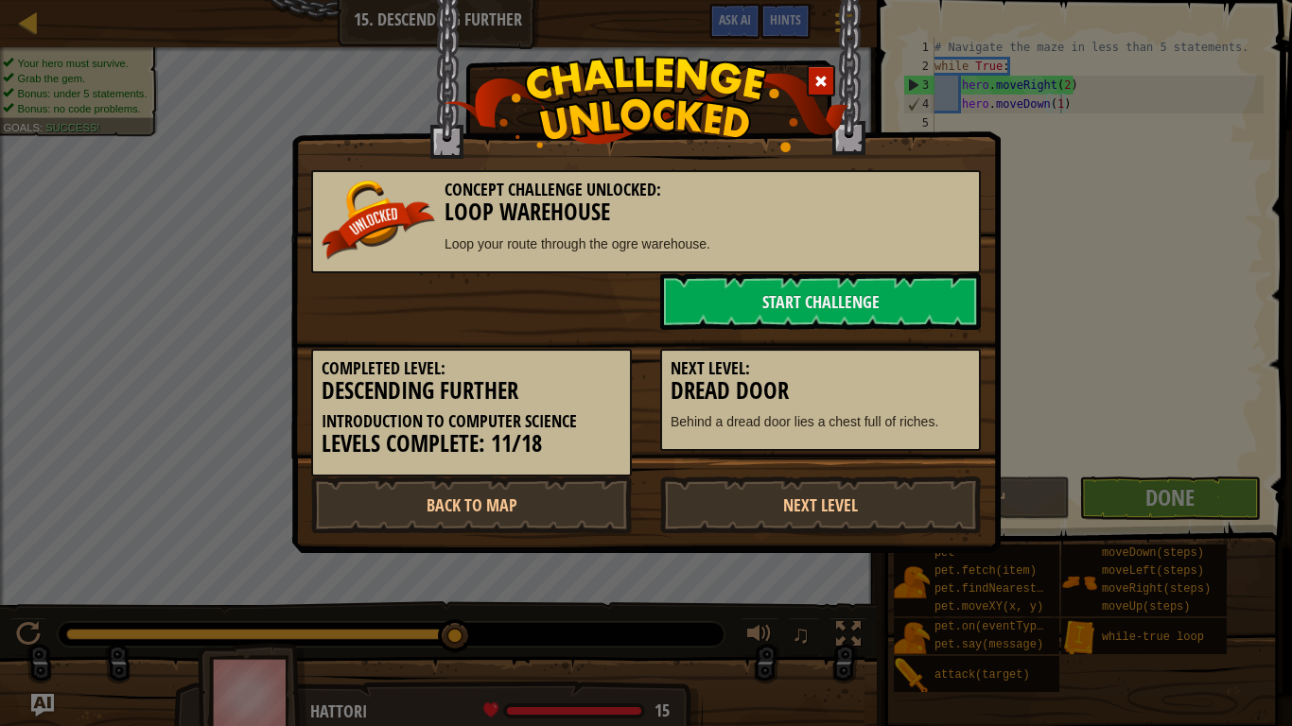
click at [981, 582] on div "Concept Challenge Unlocked: Loop Warehouse Loop your route through the ogre war…" at bounding box center [646, 363] width 1292 height 726
click at [940, 577] on div "Concept Challenge Unlocked: Loop Warehouse Loop your route through the ogre war…" at bounding box center [646, 363] width 1292 height 726
click at [895, 303] on link "Start Challenge" at bounding box center [820, 301] width 321 height 57
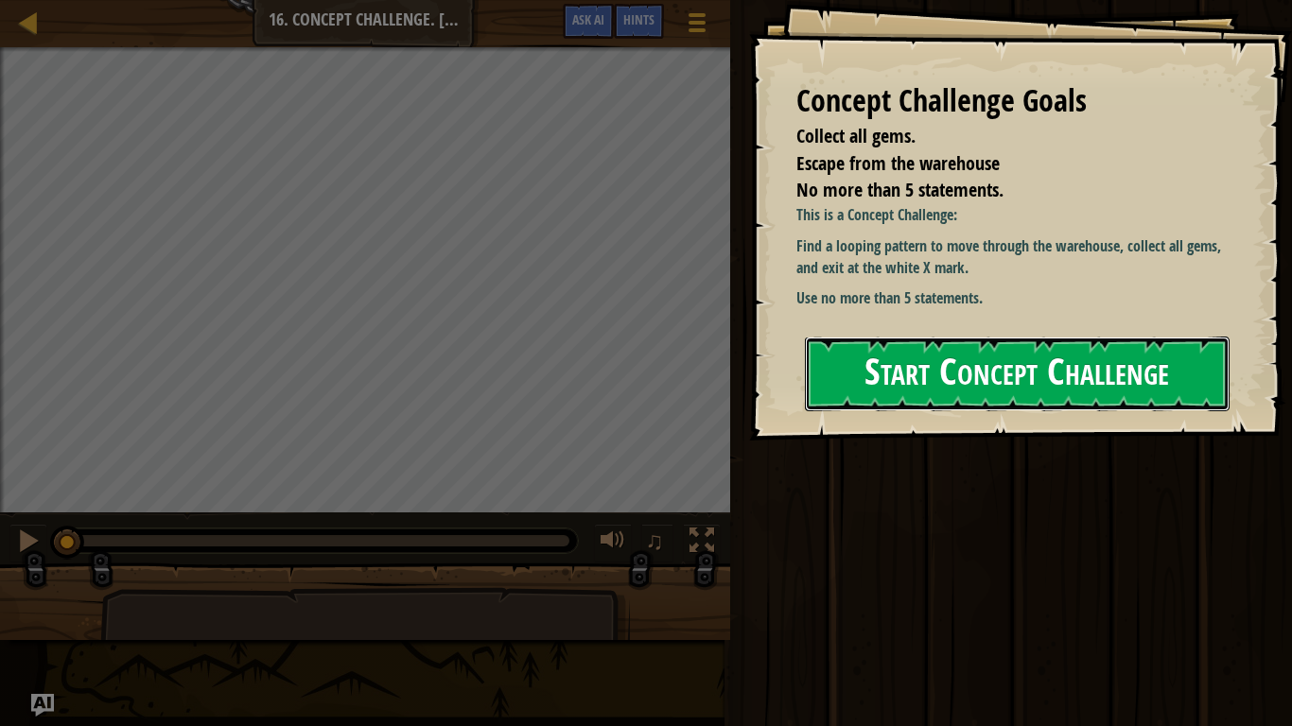
click at [1118, 410] on button "Start Concept Challenge" at bounding box center [1017, 374] width 425 height 75
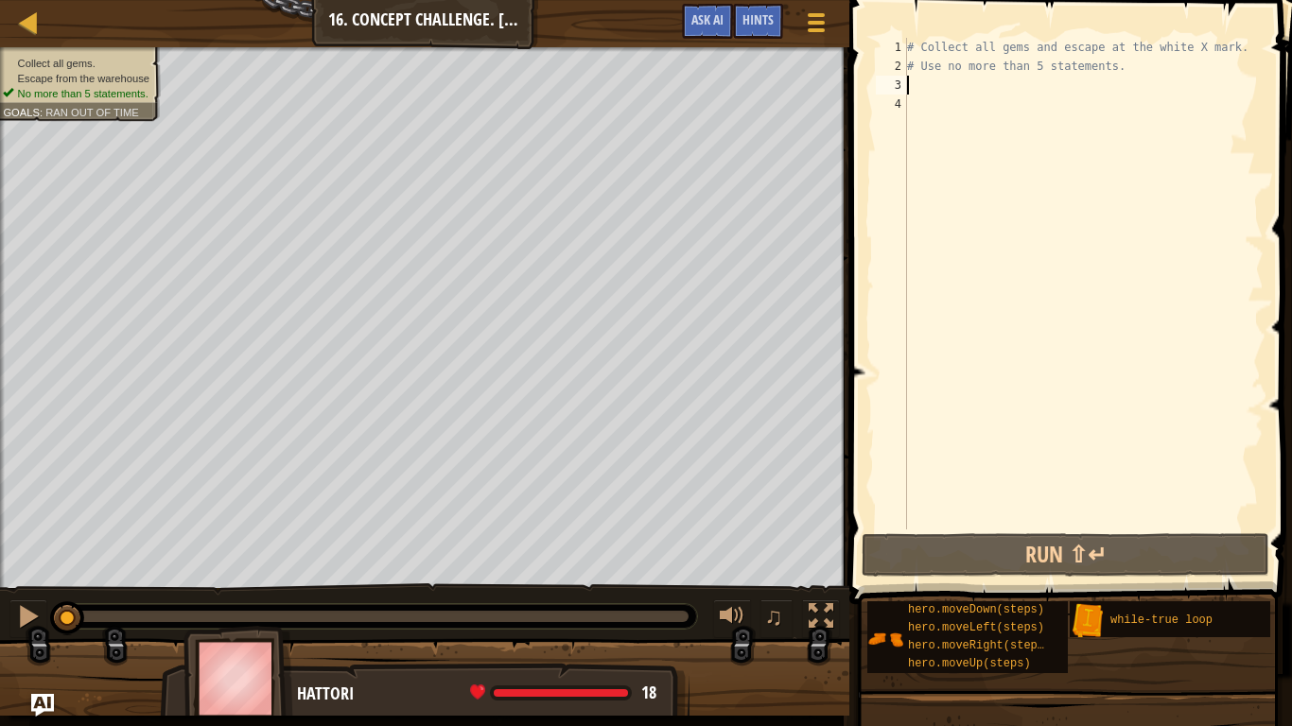
type textarea "i"
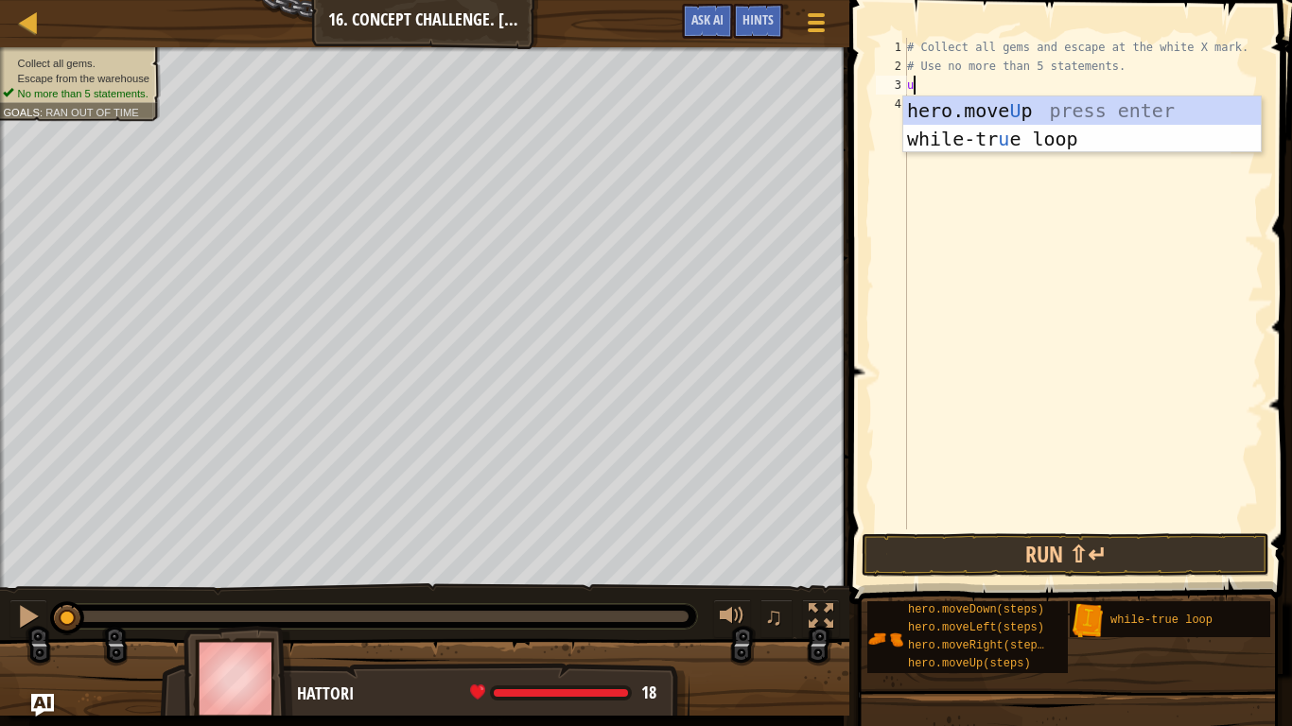
type textarea "up"
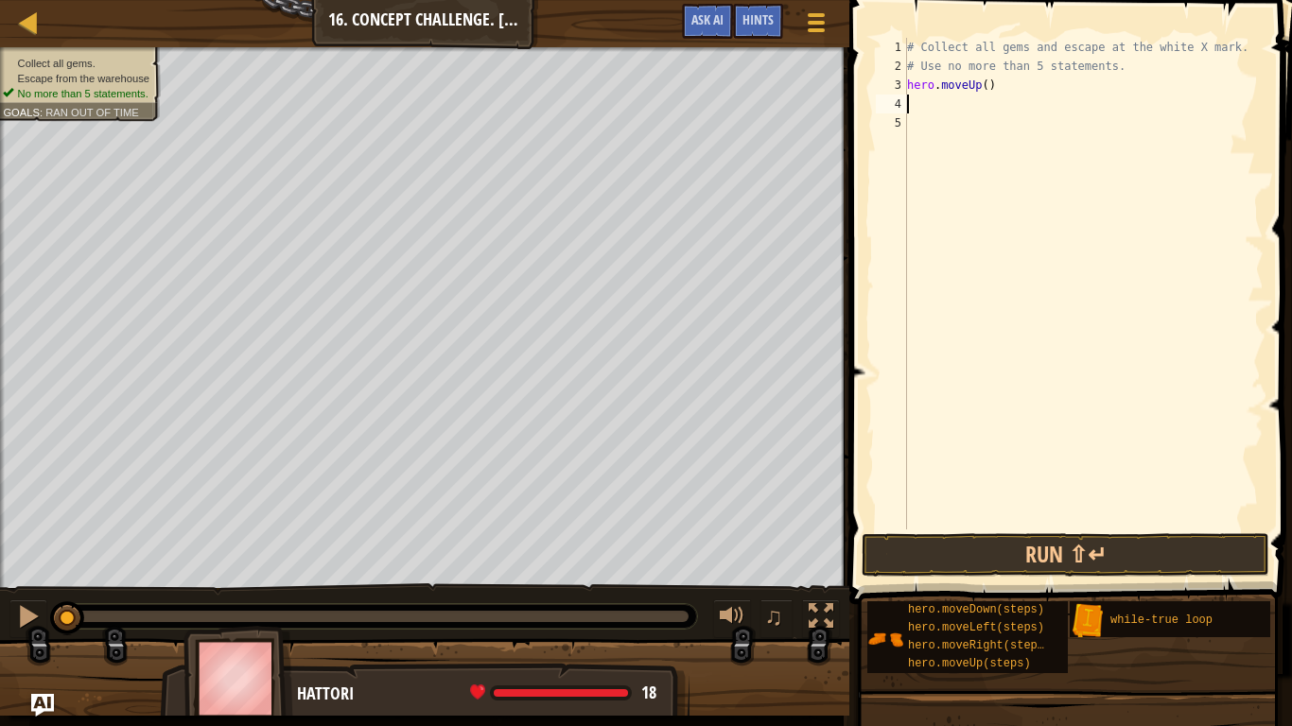
type textarea "hero.moveUp()"
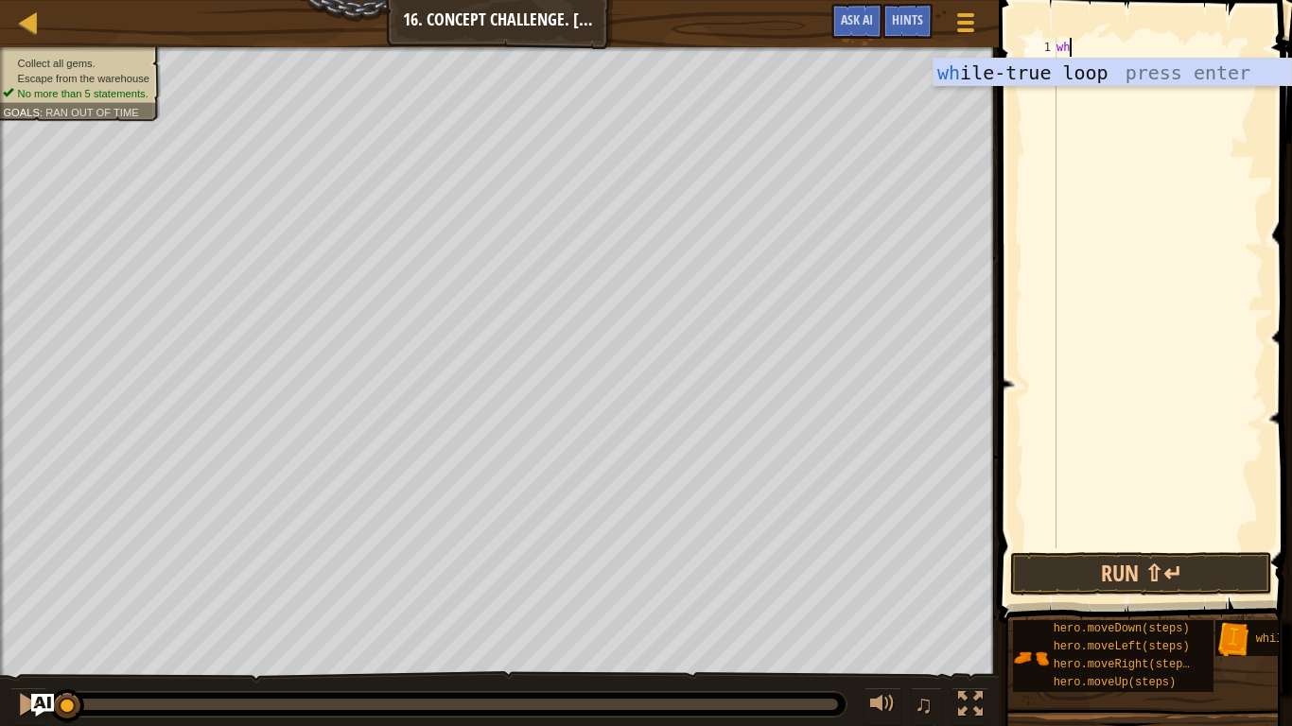
type textarea "whi"
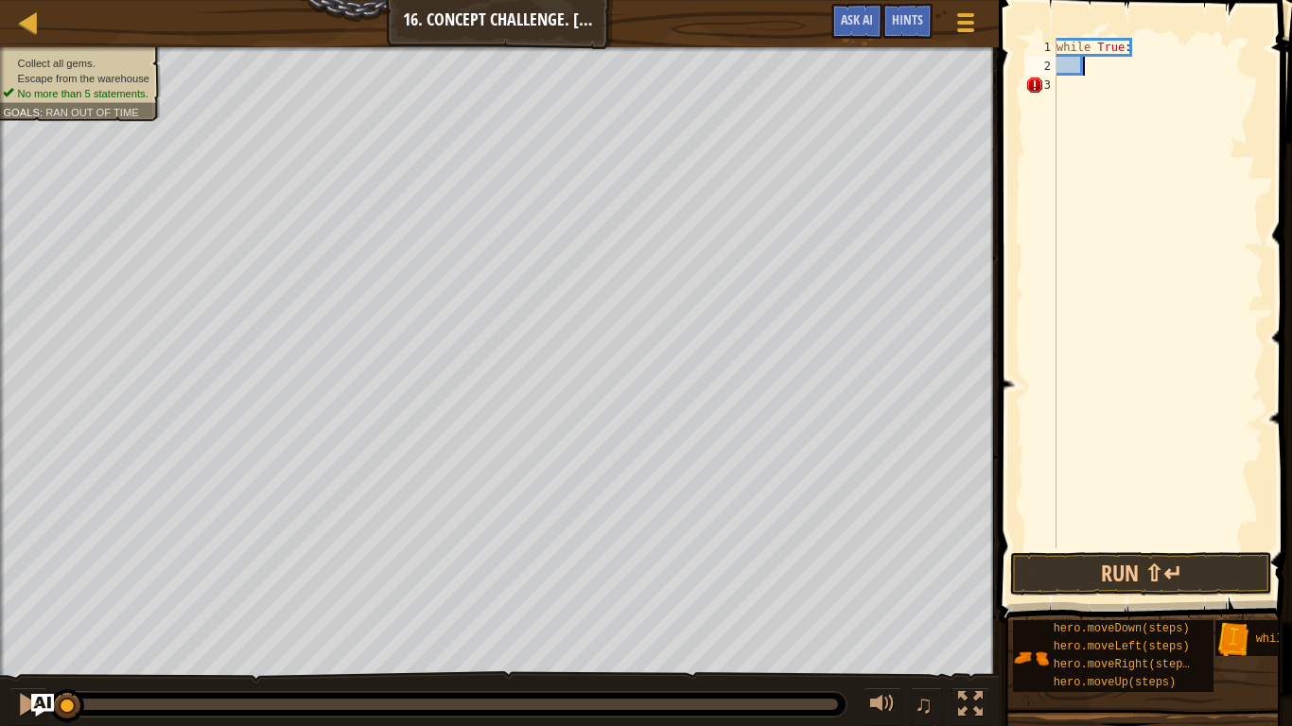
type textarea "u"
type textarea "hero.moveUp(2)"
type textarea "r"
type textarea "hero.moveRight(2)"
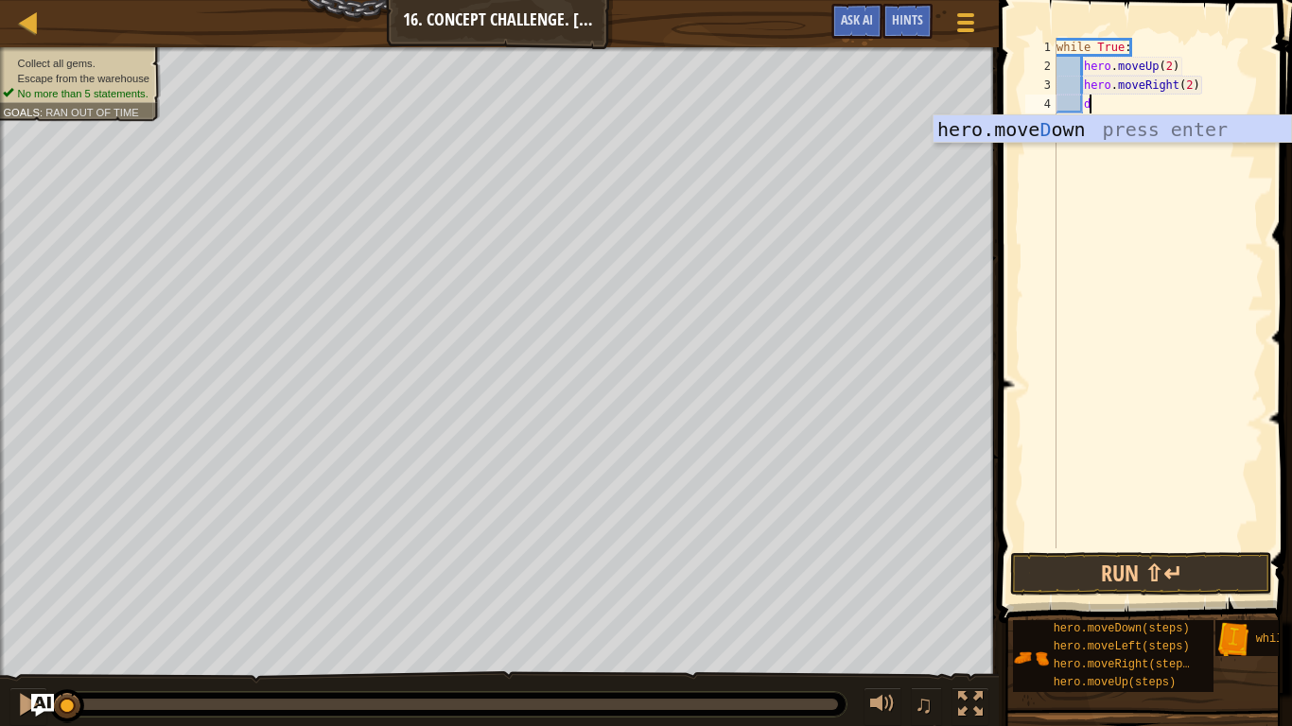
type textarea "do"
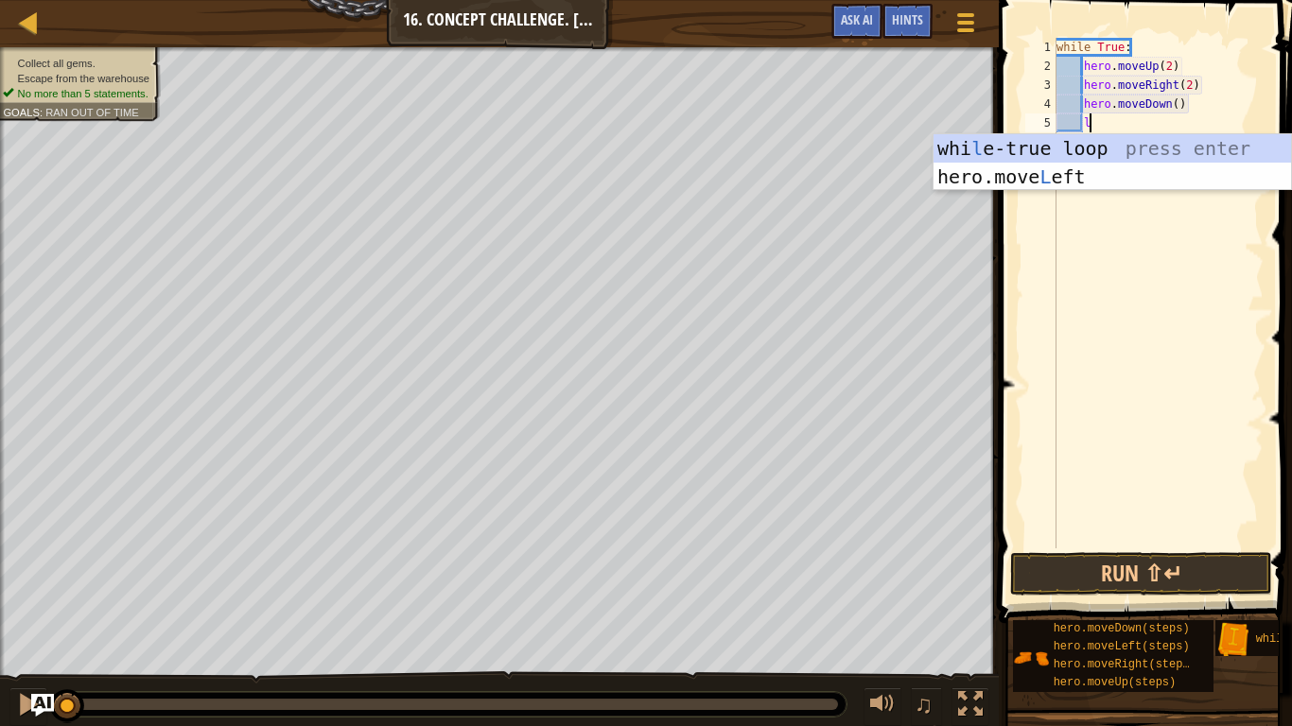
type textarea "le"
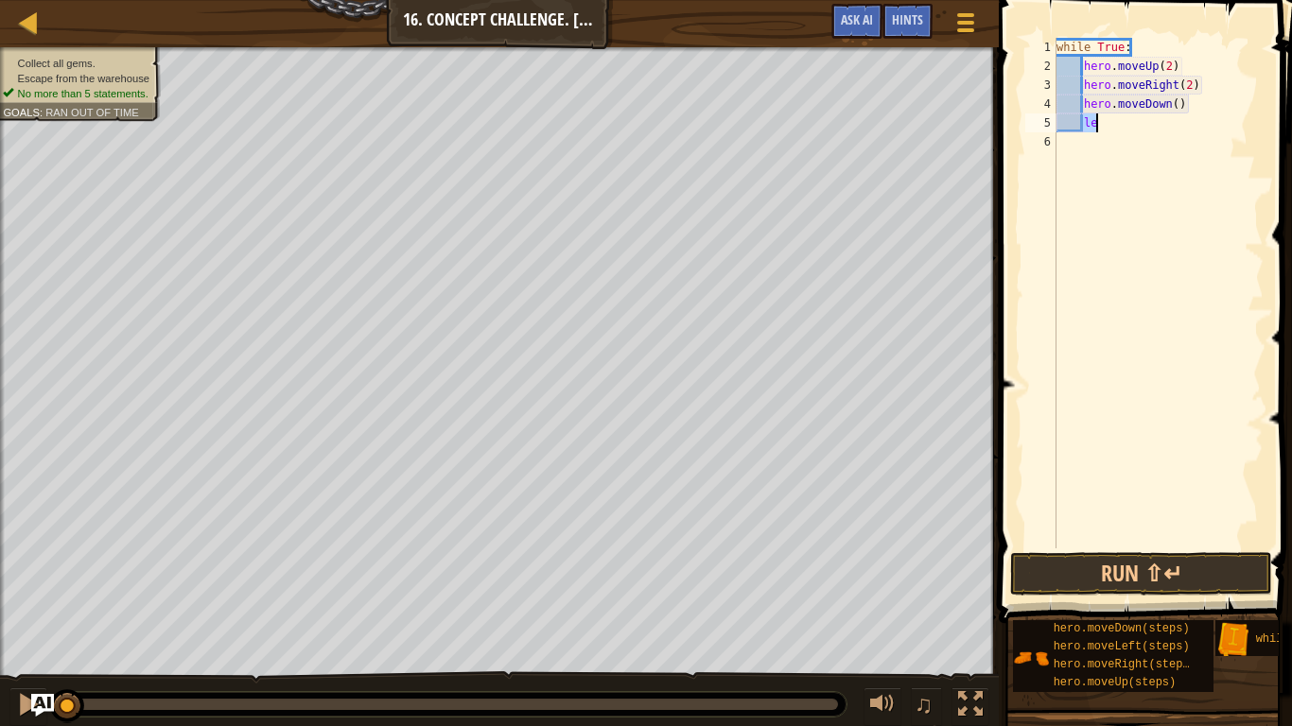
type textarea "f"
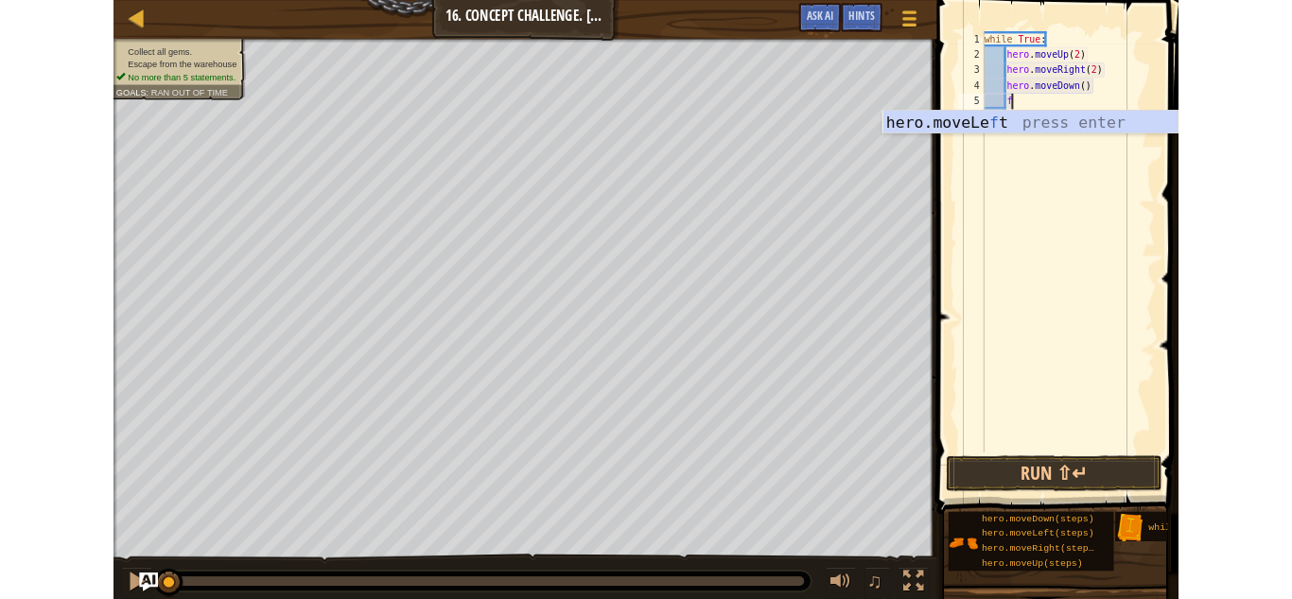
scroll to position [9, 3]
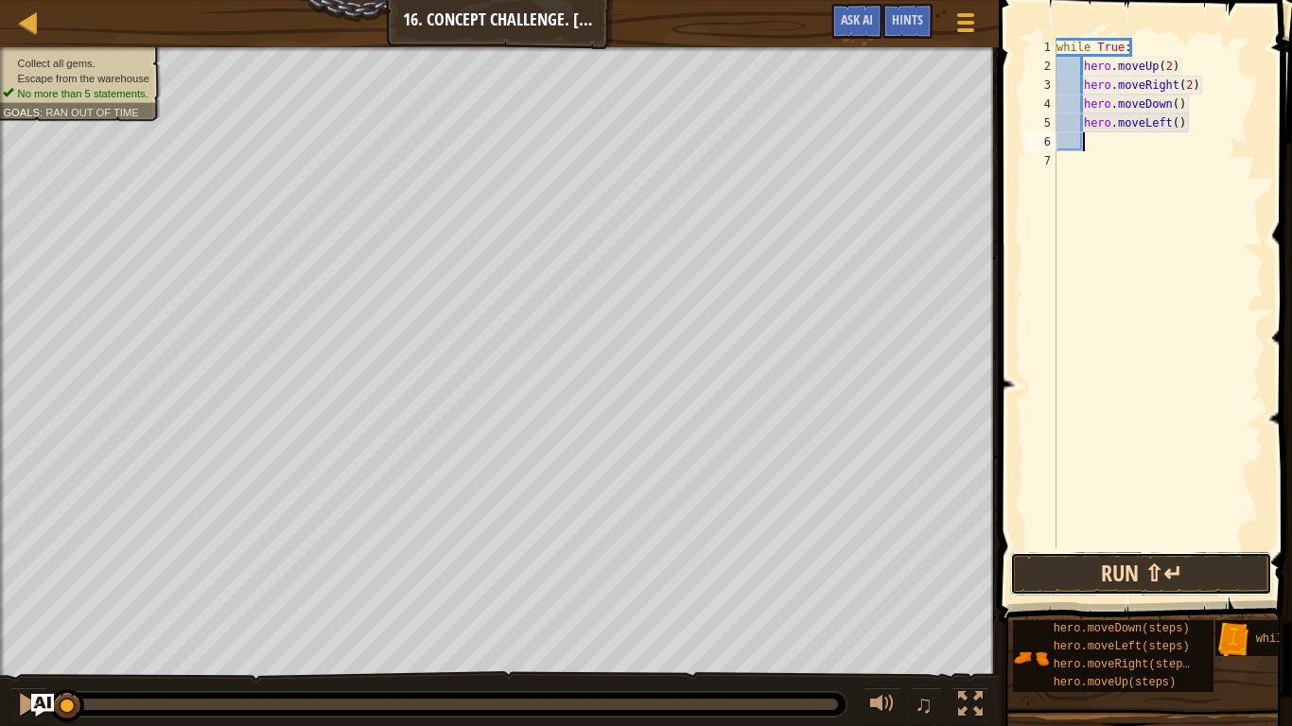
click at [1093, 572] on button "Run ⇧↵" at bounding box center [1141, 573] width 262 height 43
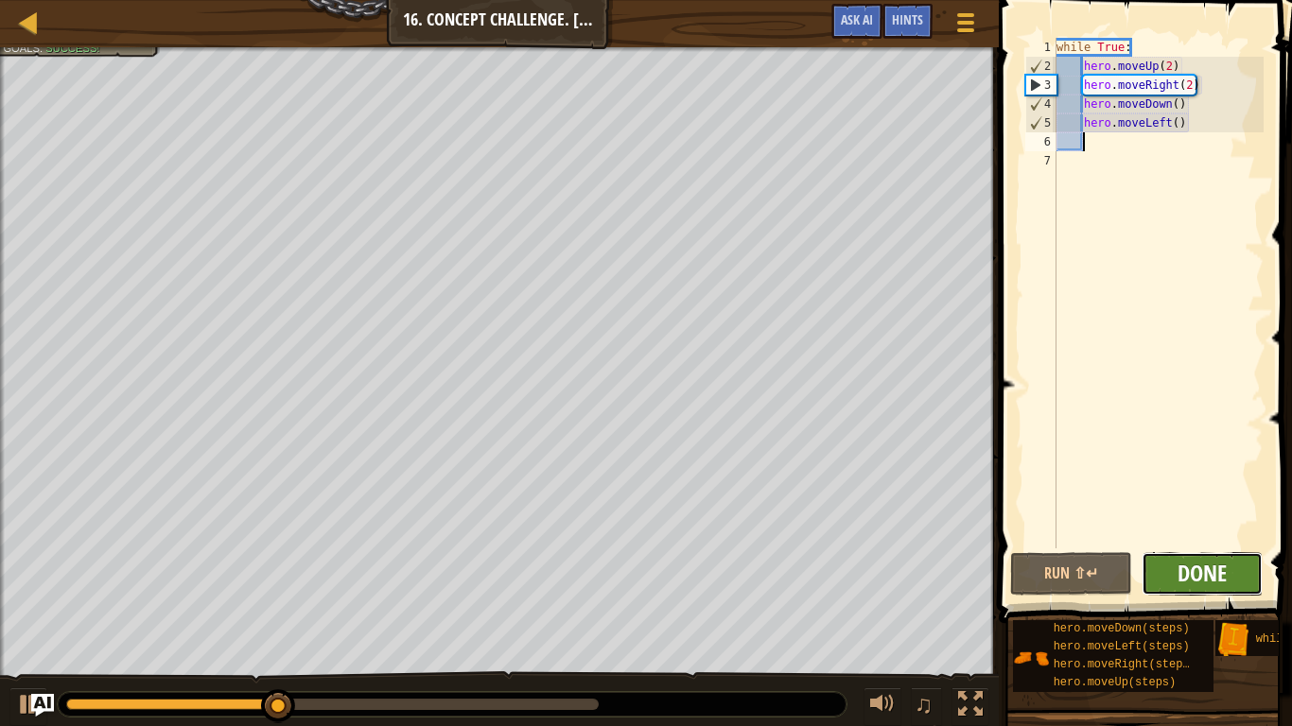
click at [1216, 582] on span "Done" at bounding box center [1201, 573] width 49 height 30
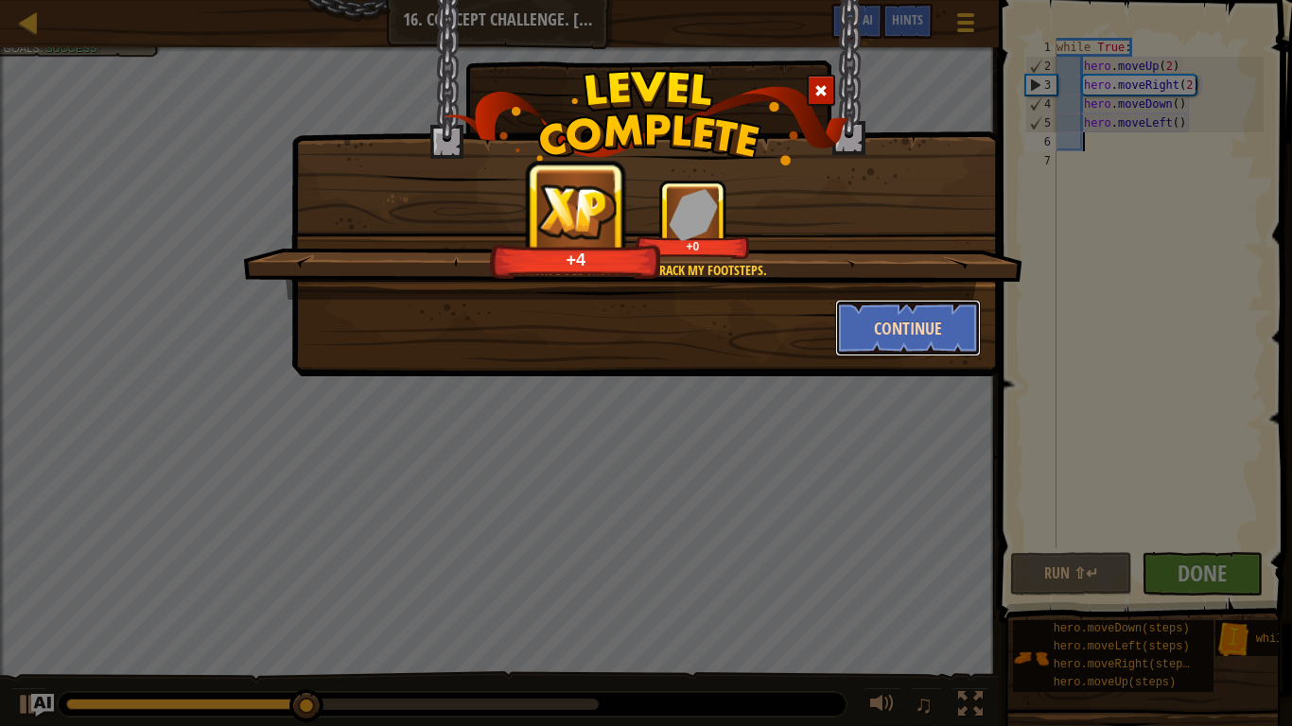
click at [899, 353] on button "Continue" at bounding box center [908, 328] width 147 height 57
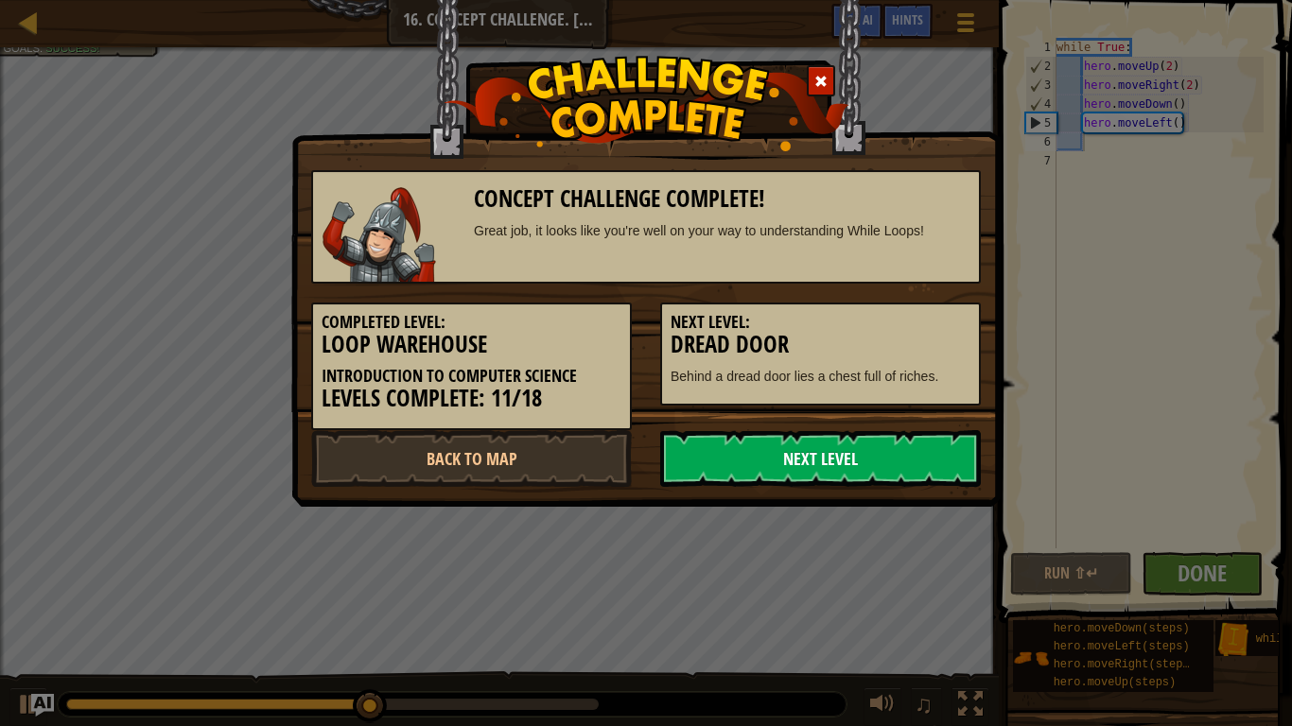
click at [825, 430] on link "Next Level" at bounding box center [820, 458] width 321 height 57
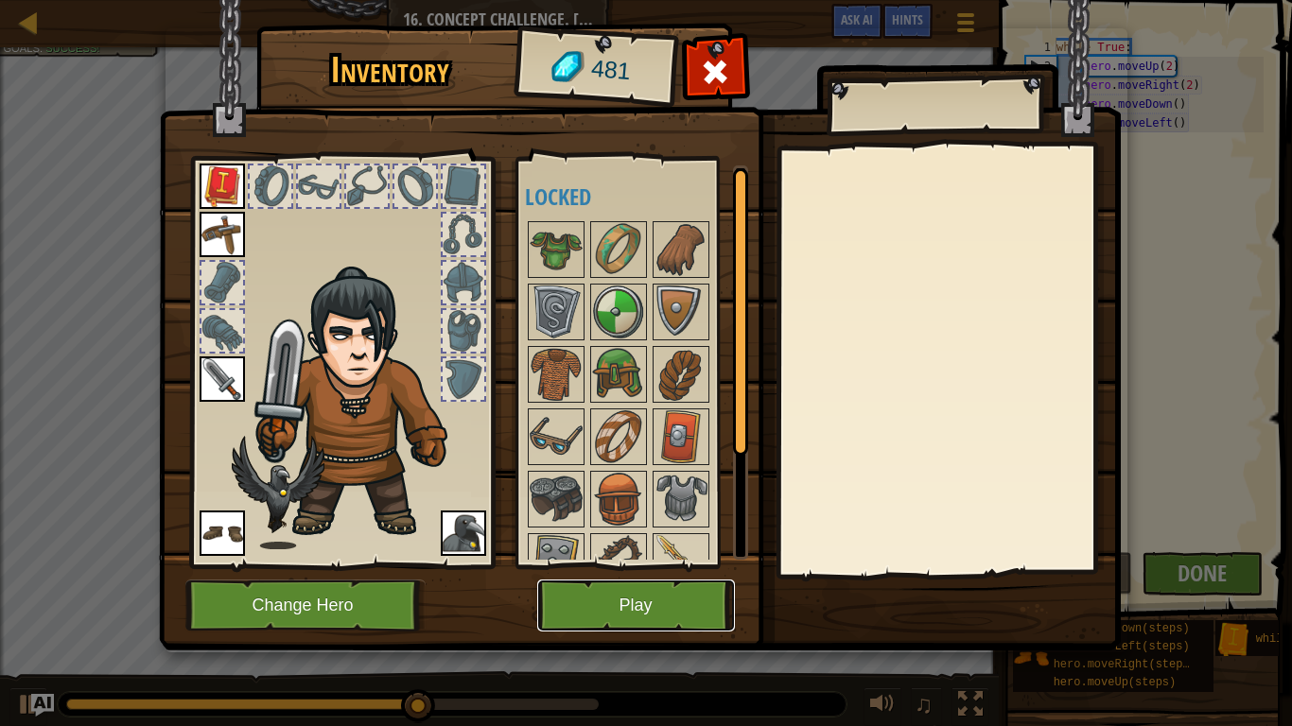
click at [685, 596] on button "Play" at bounding box center [636, 606] width 198 height 52
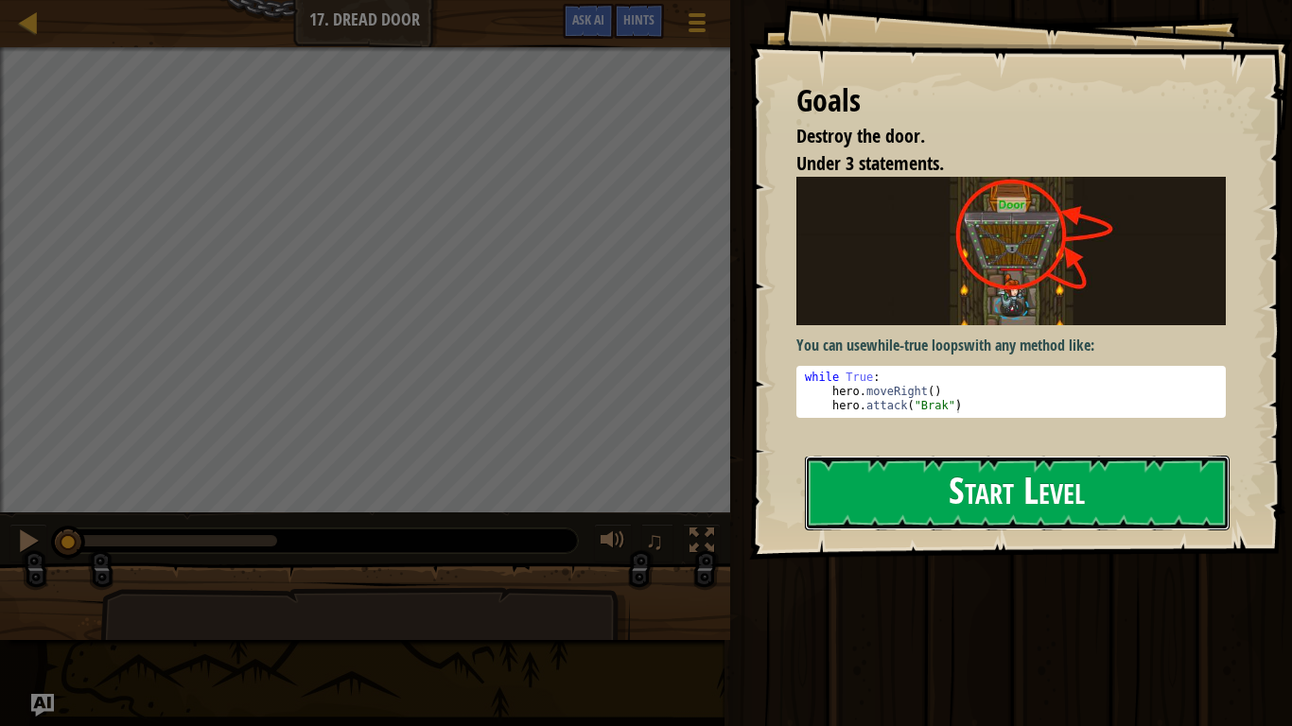
click at [1146, 492] on button "Start Level" at bounding box center [1017, 493] width 425 height 75
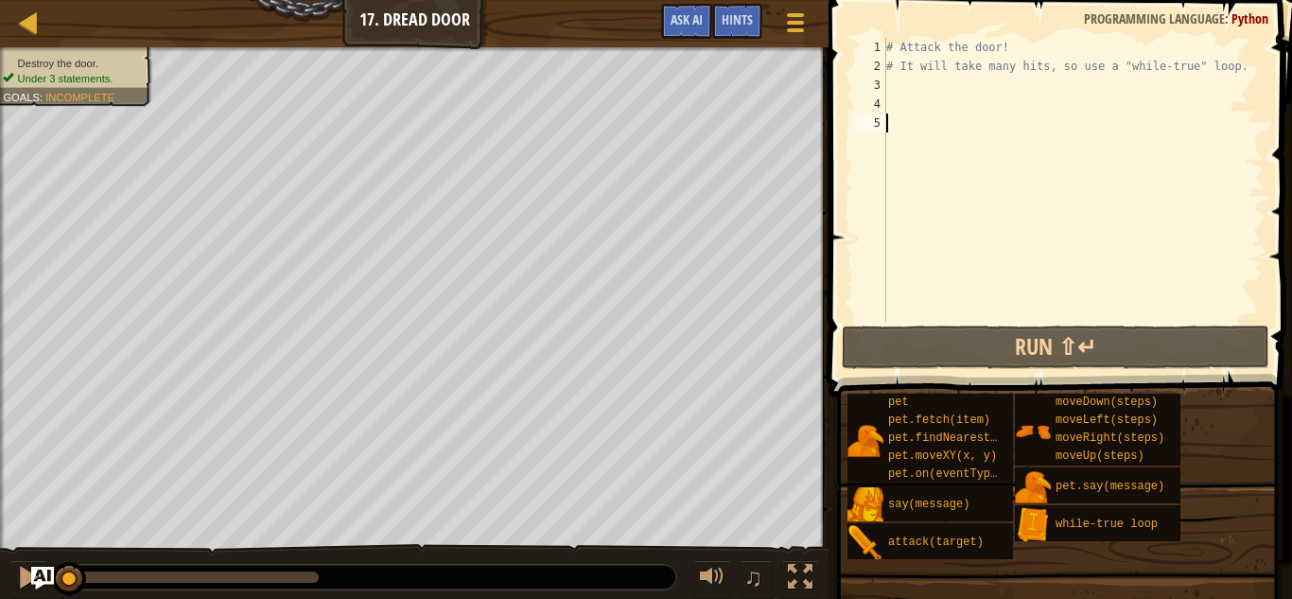
click at [954, 96] on div "# Attack the door! # It will take many hits, so use a "while-true" loop." at bounding box center [1072, 198] width 381 height 321
type textarea "w"
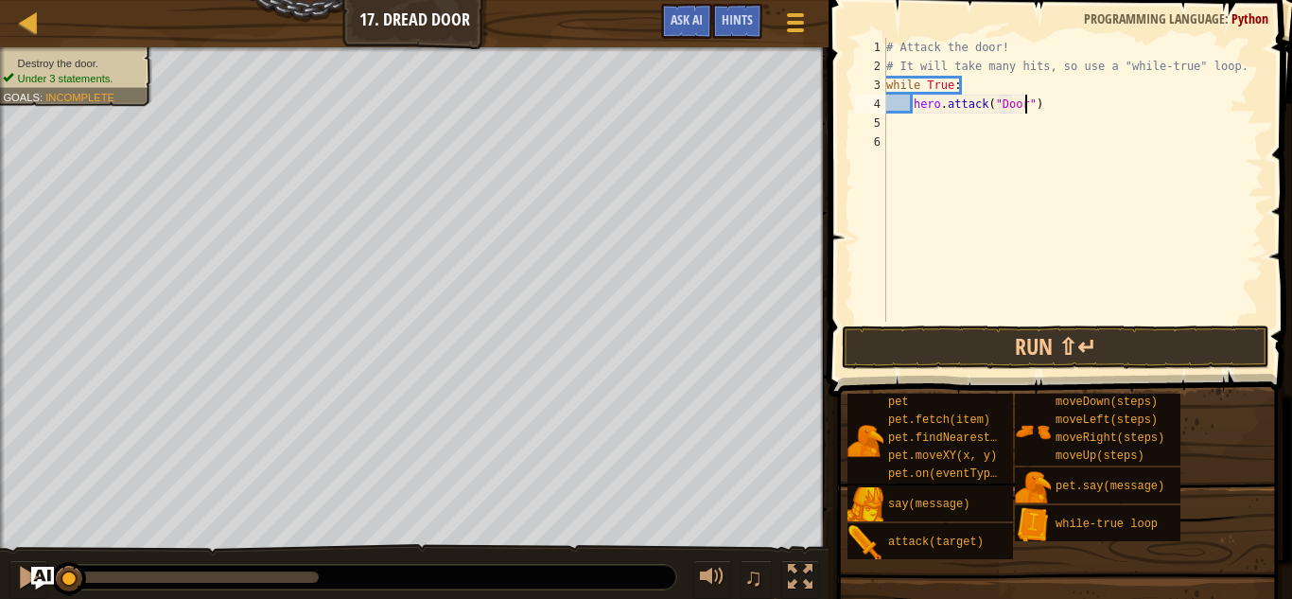
scroll to position [9, 9]
type textarea "while True:"
click at [1179, 348] on button "Run ⇧↵" at bounding box center [1055, 346] width 427 height 43
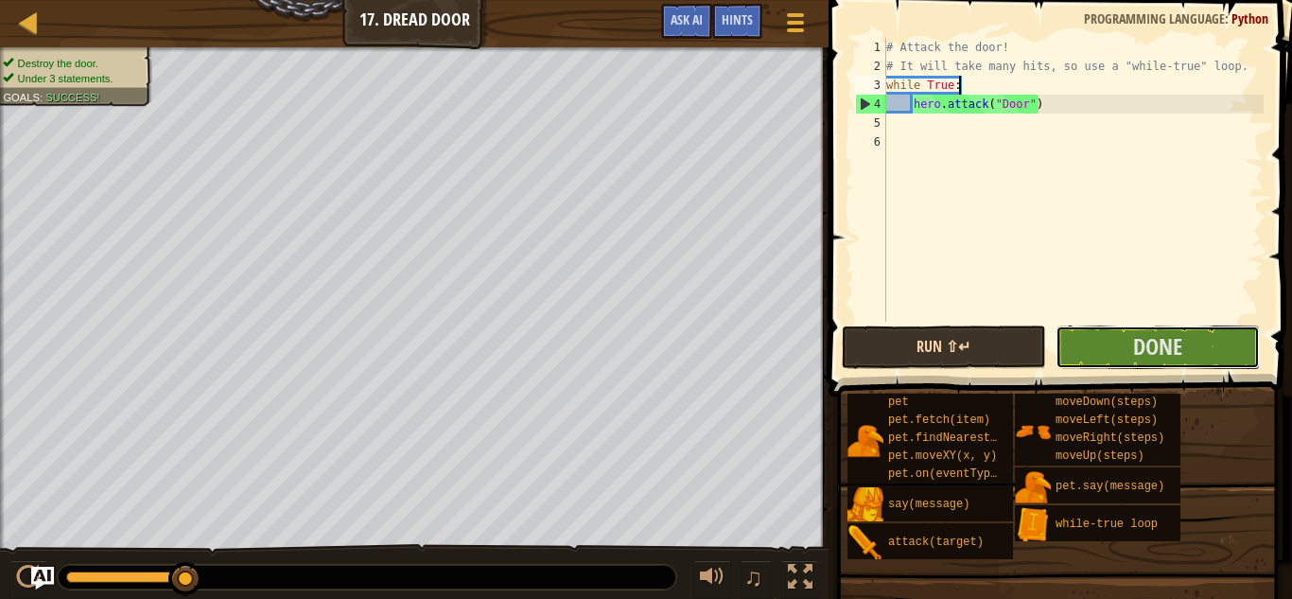
click at [1179, 348] on span "Done" at bounding box center [1157, 346] width 49 height 30
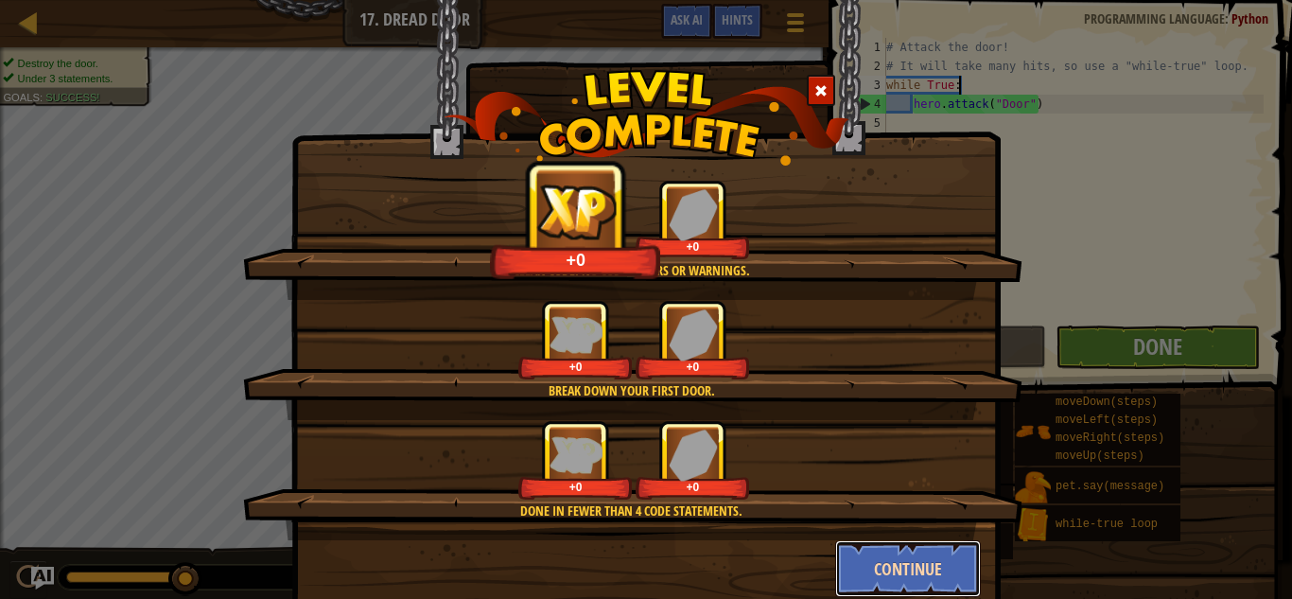
click at [938, 565] on button "Continue" at bounding box center [908, 568] width 147 height 57
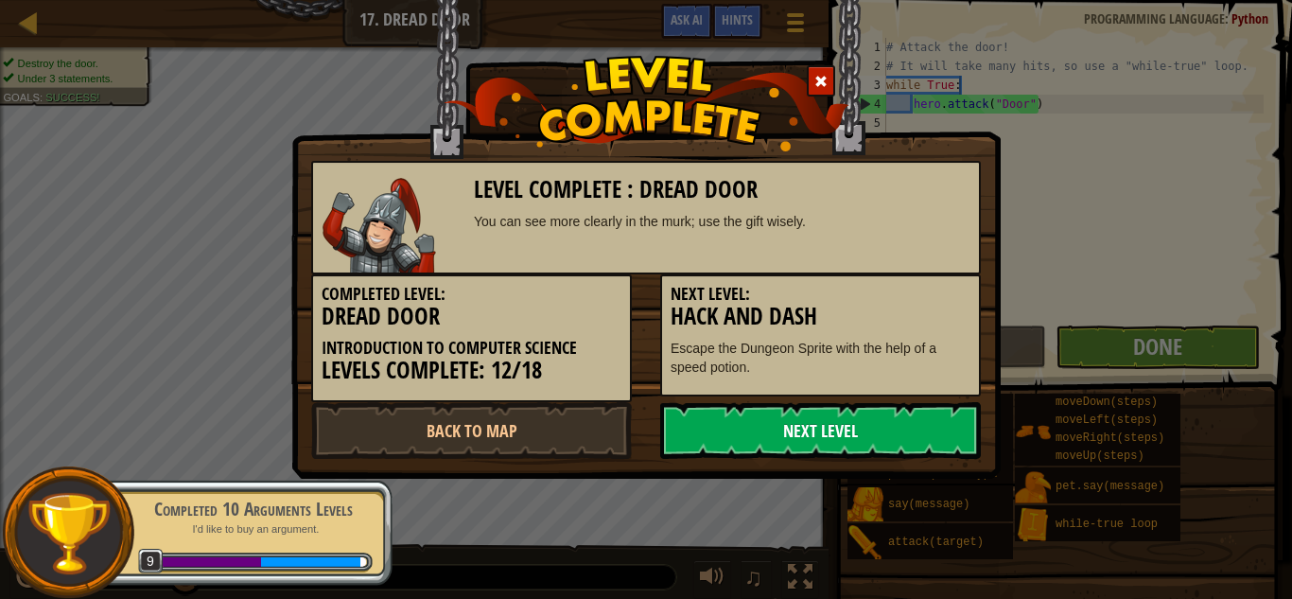
click at [877, 453] on link "Next Level" at bounding box center [820, 430] width 321 height 57
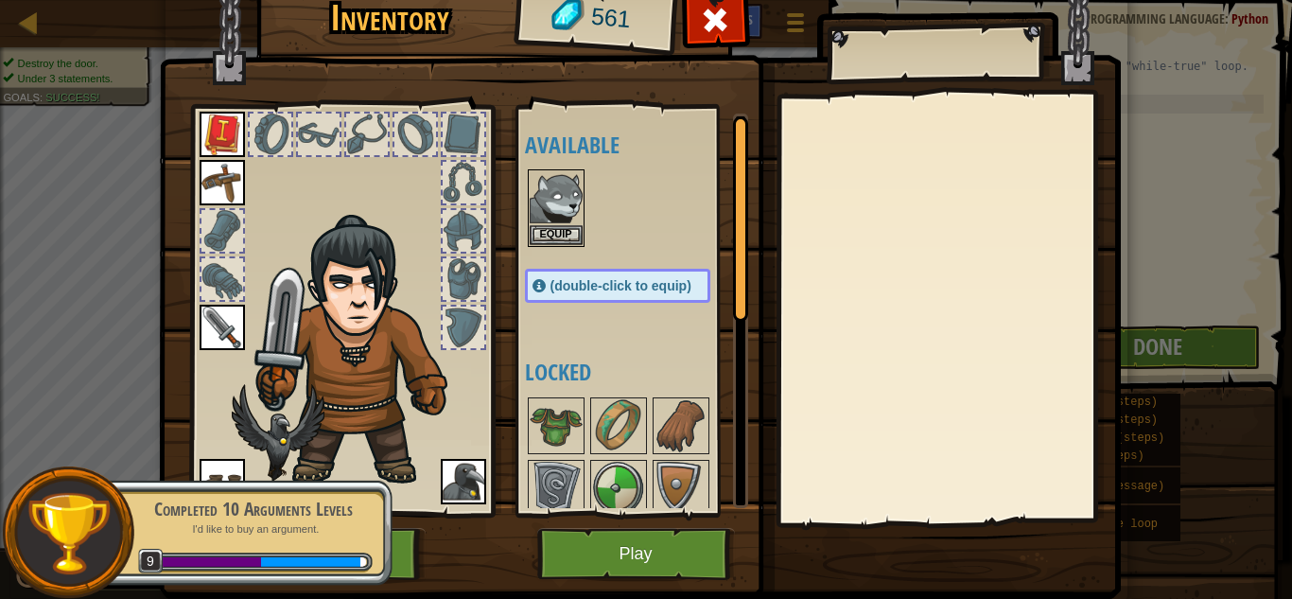
click at [525, 287] on div "(double-click to equip)" at bounding box center [617, 286] width 185 height 34
click at [572, 241] on button "Equip" at bounding box center [556, 234] width 53 height 20
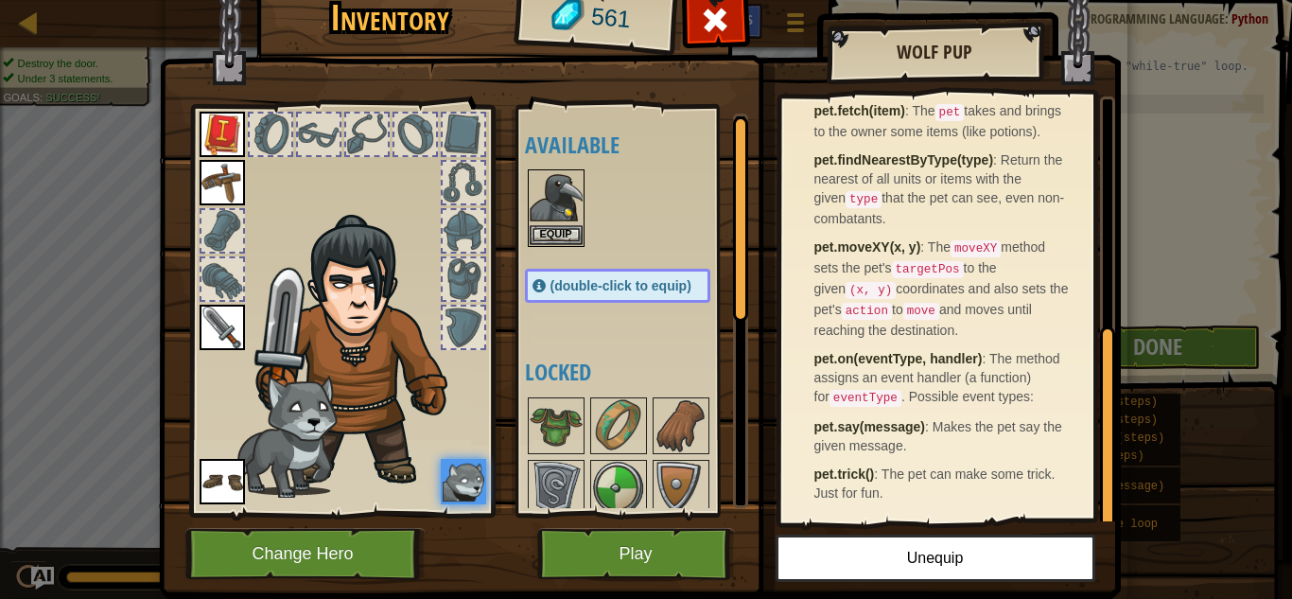
scroll to position [487, 0]
click at [674, 553] on button "Play" at bounding box center [636, 554] width 198 height 52
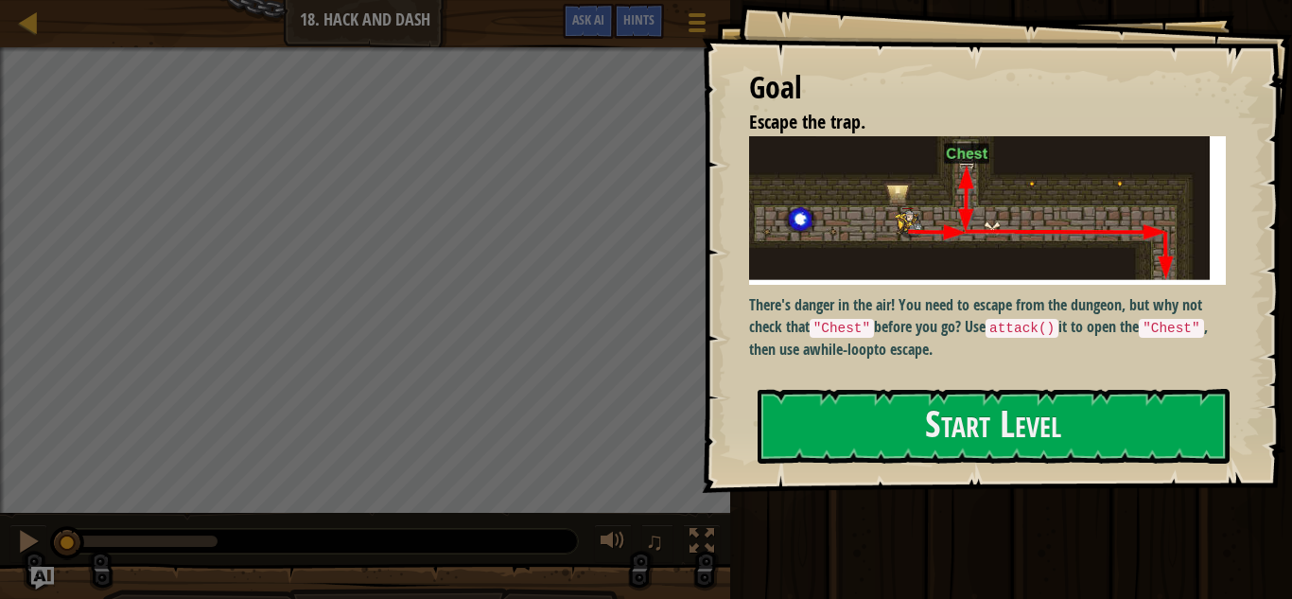
click at [449, 533] on div at bounding box center [318, 541] width 520 height 25
click at [1280, 338] on div "Goal Escape the trap. There's danger in the air! You need to escape from the du…" at bounding box center [997, 246] width 590 height 493
click at [1146, 501] on div at bounding box center [993, 503] width 472 height 43
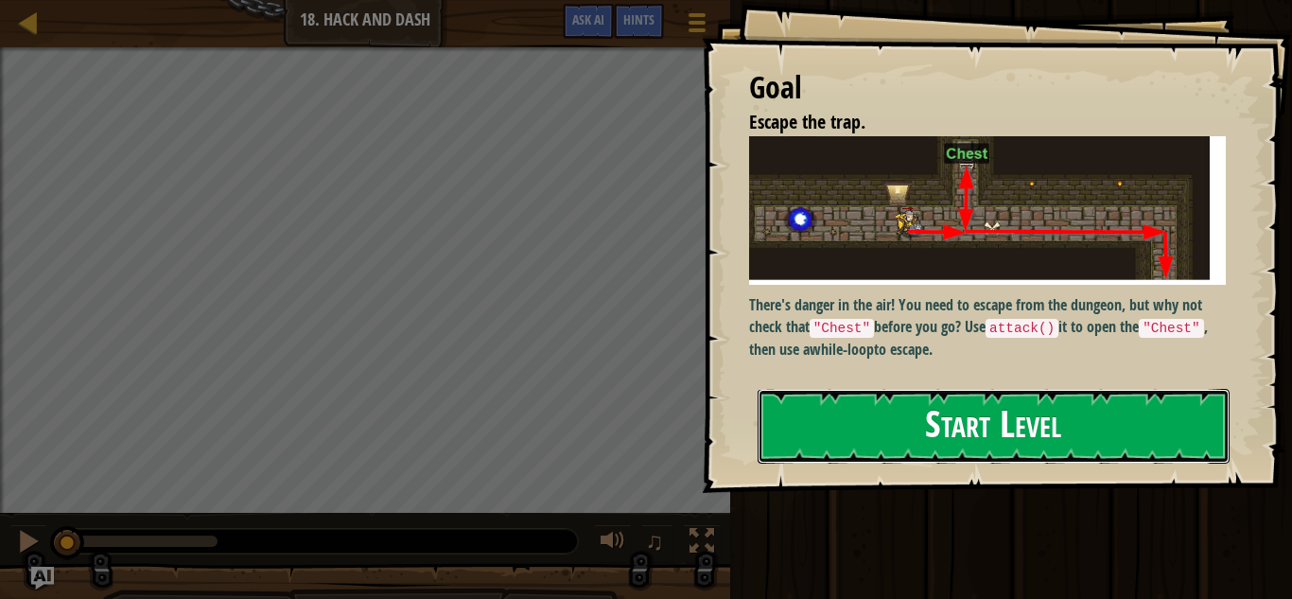
click at [1161, 456] on button "Start Level" at bounding box center [993, 426] width 472 height 75
